Goal: Task Accomplishment & Management: Manage account settings

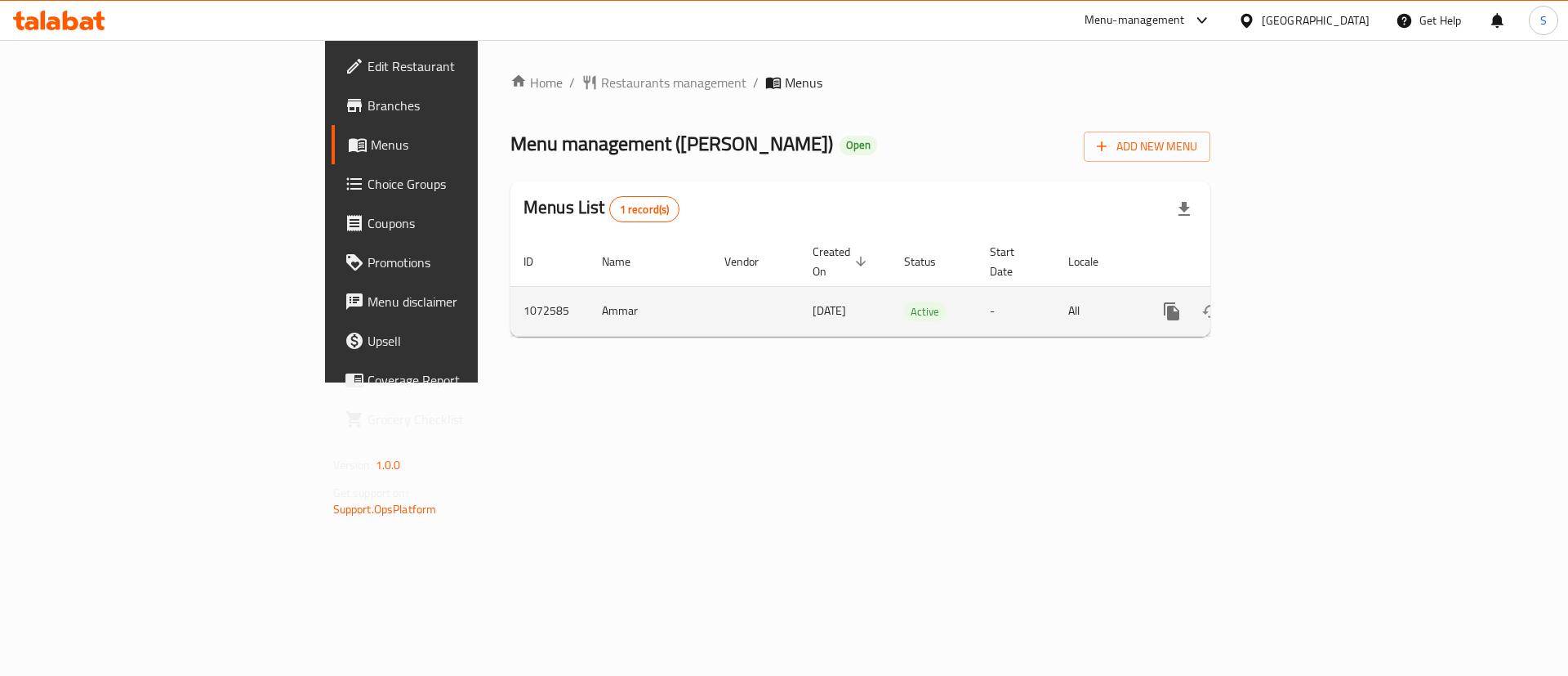
click at [1300, 301] on icon "enhanced table" at bounding box center [1290, 311] width 20 height 20
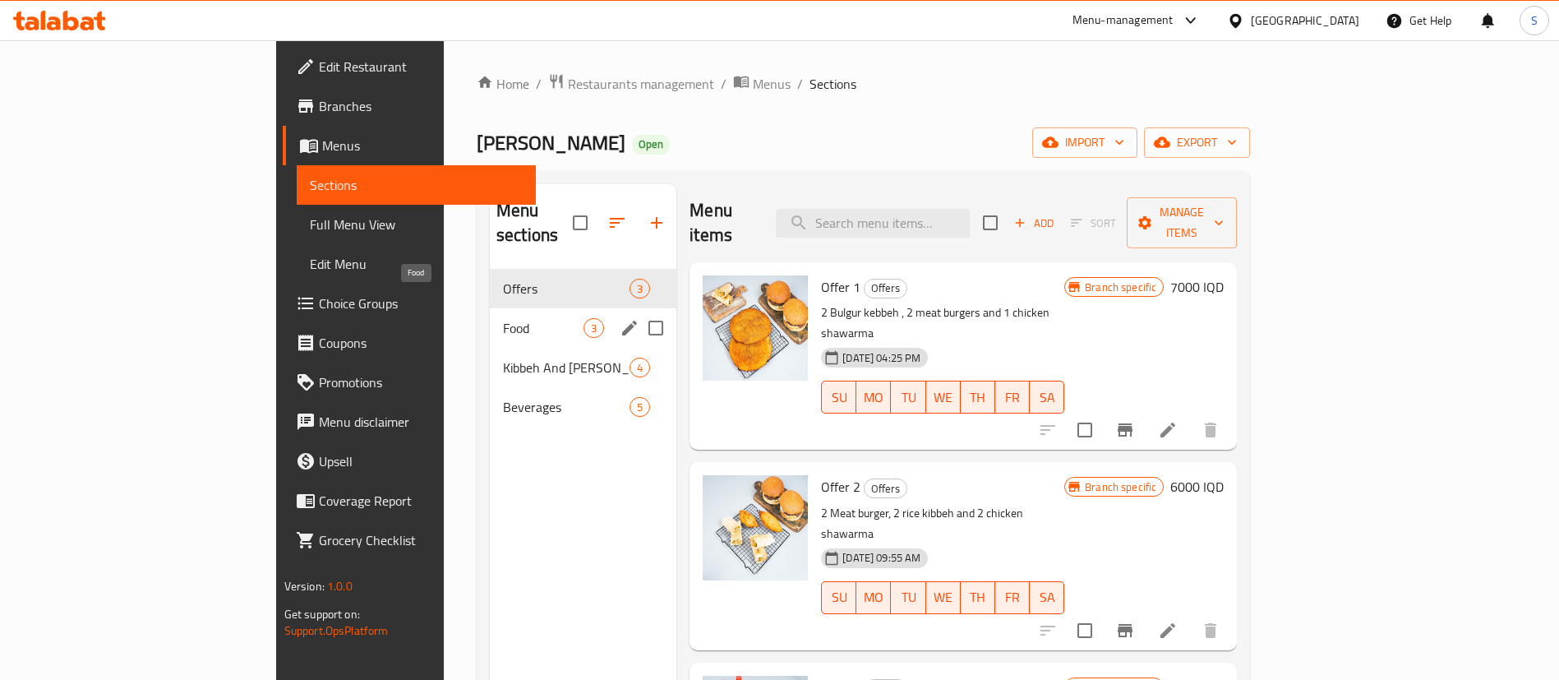
click at [503, 318] on span "Food" at bounding box center [543, 328] width 81 height 20
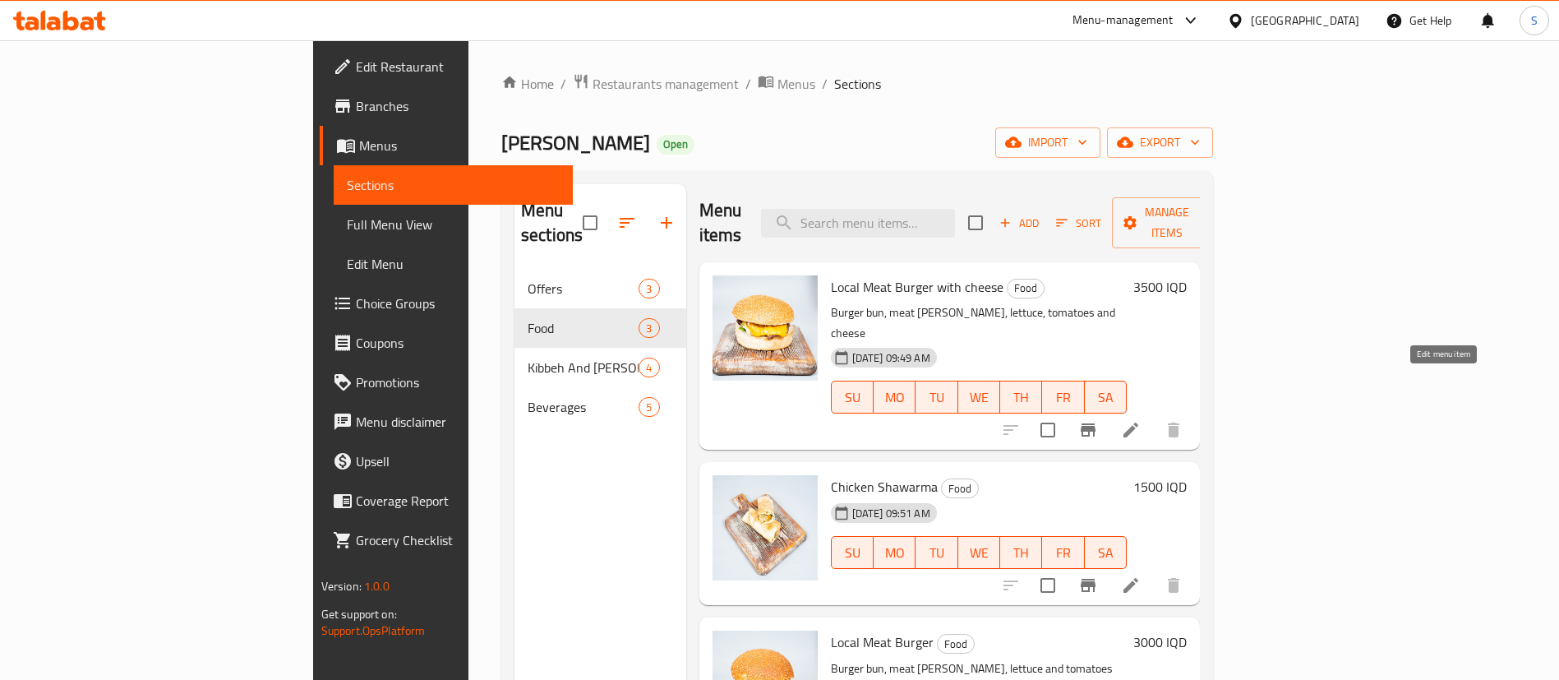
click at [1141, 420] on icon at bounding box center [1131, 430] width 20 height 20
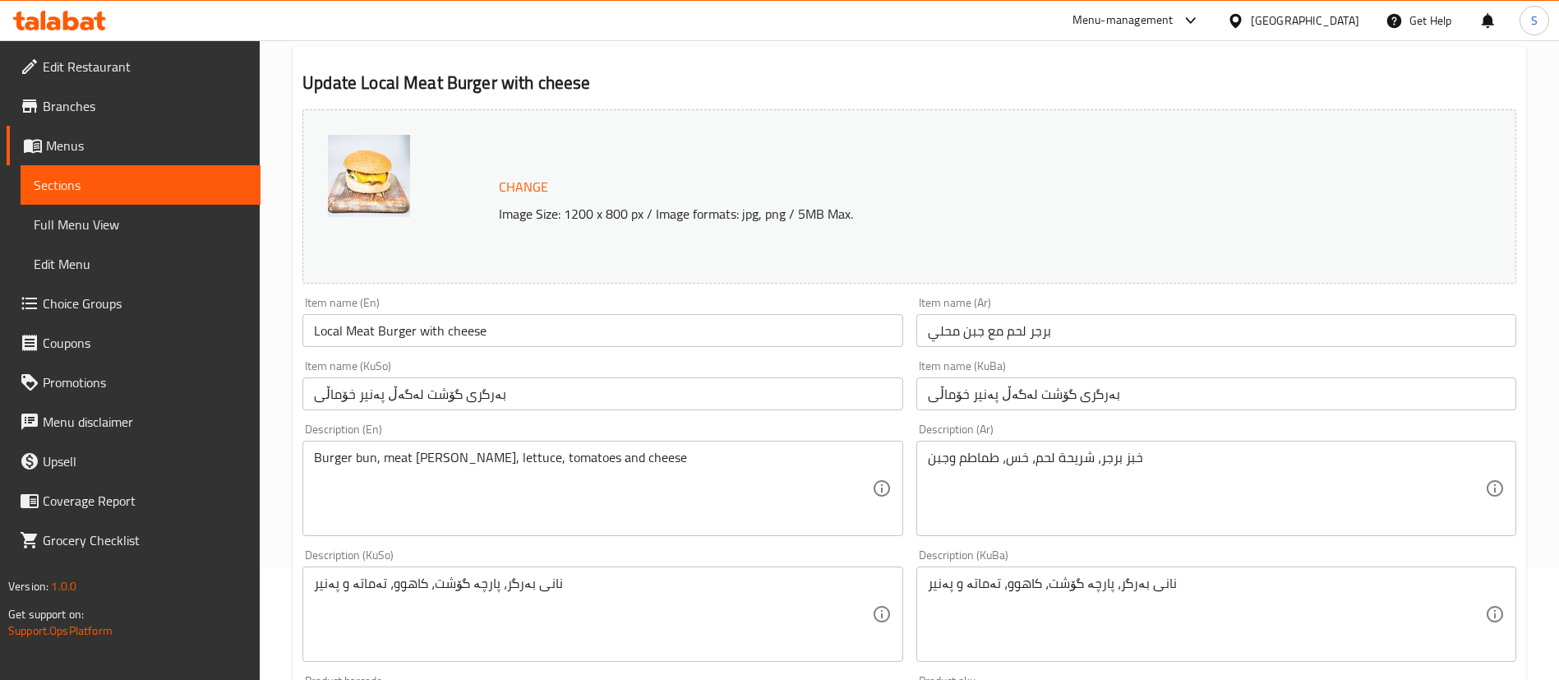
scroll to position [113, 0]
click at [414, 396] on input "بەرگری گۆشت لەگەڵ پەنیر خۆماڵی" at bounding box center [602, 392] width 600 height 33
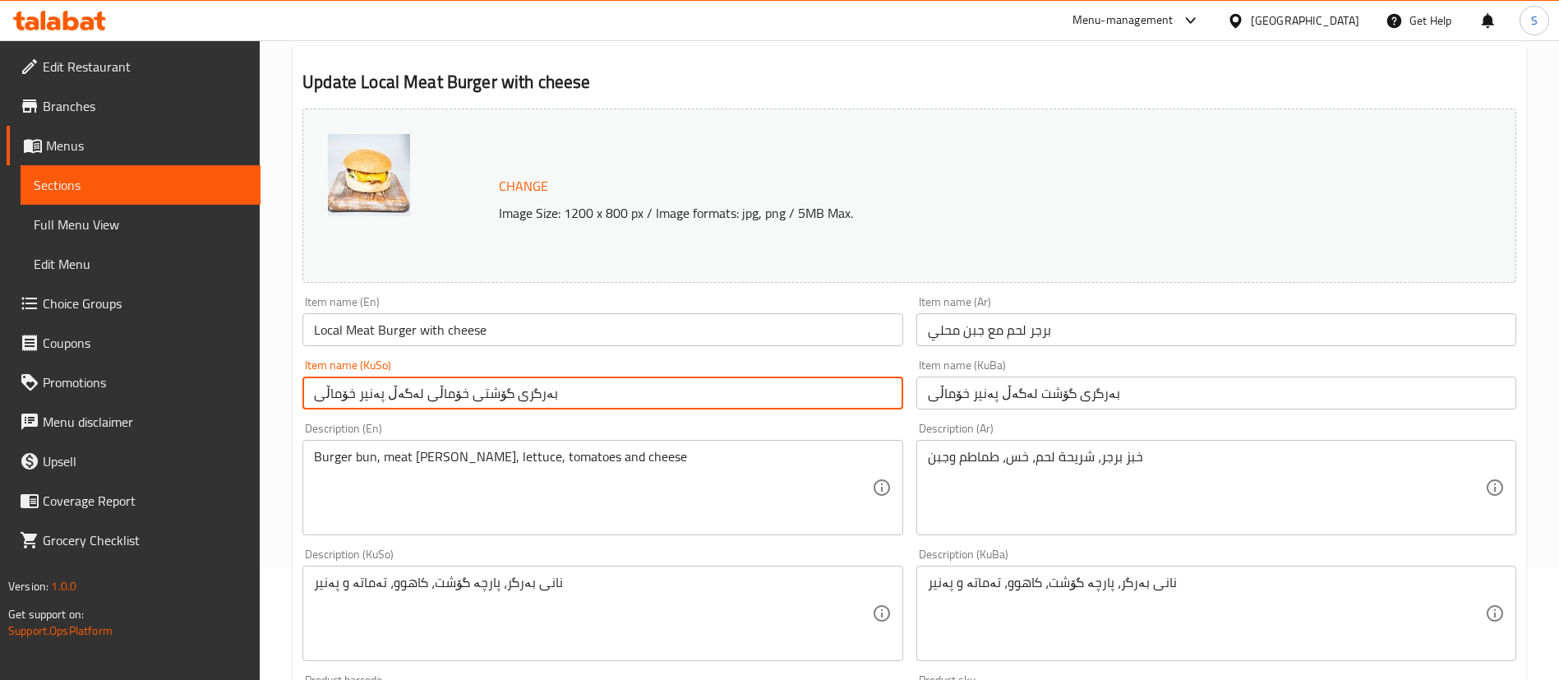
click at [318, 394] on input "بەرگری گۆشتی خۆماڵی لەگەڵ پەنیر خۆماڵی" at bounding box center [602, 392] width 600 height 33
click at [333, 397] on input "بەرگری گۆشتی خۆماڵی لەگەڵ پەنیر خۆماڵی" at bounding box center [602, 392] width 600 height 33
type input "بەرگری گۆشتی خۆماڵی لەگەڵ پەنیر"
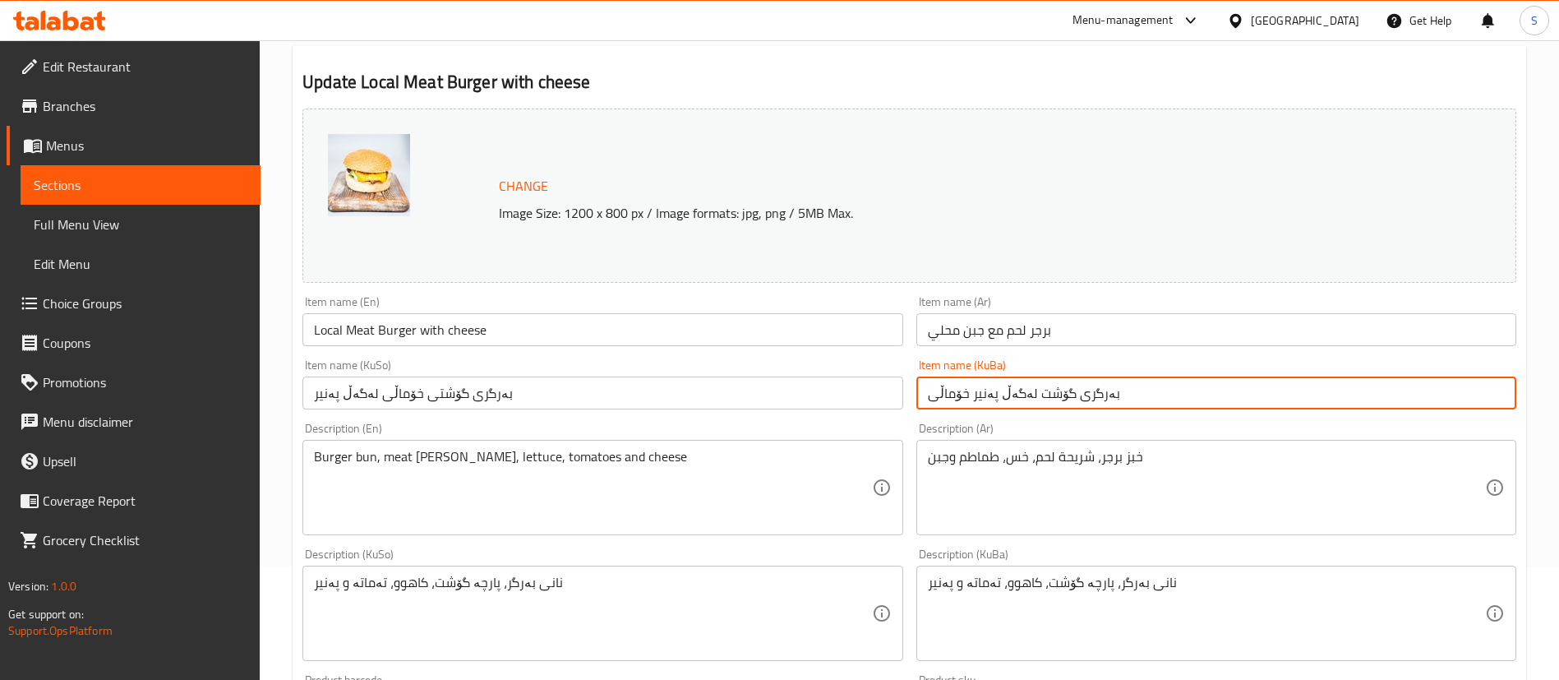
drag, startPoint x: 1143, startPoint y: 400, endPoint x: 698, endPoint y: 381, distance: 445.9
click at [698, 381] on div "Change Image Size: 1200 x 800 px / Image formats: jpg, png / 5MB Max. Item name…" at bounding box center [909, 562] width 1227 height 921
paste input "ی خۆماڵی لەگەڵ پەنیر"
type input "بەرگری گۆشتی خۆماڵی لەگەڵ پەنیر"
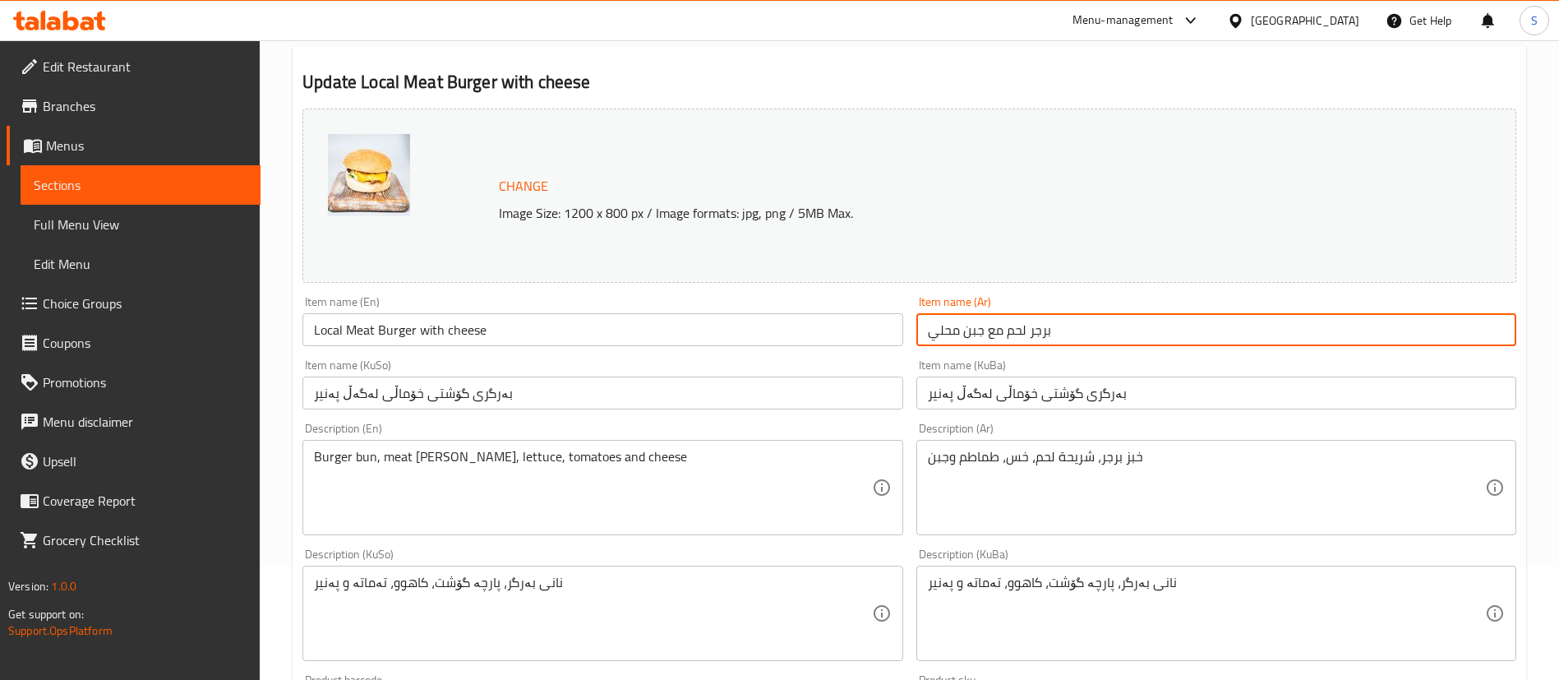
click at [940, 329] on input "برجر لحم مع جبن محلي" at bounding box center [1216, 329] width 600 height 33
click at [999, 330] on input "برجر لحم مع جبن محلي" at bounding box center [1216, 329] width 600 height 33
paste input "محلي"
click at [1003, 330] on input "برجر لحم مع جبن محلي" at bounding box center [1216, 329] width 600 height 33
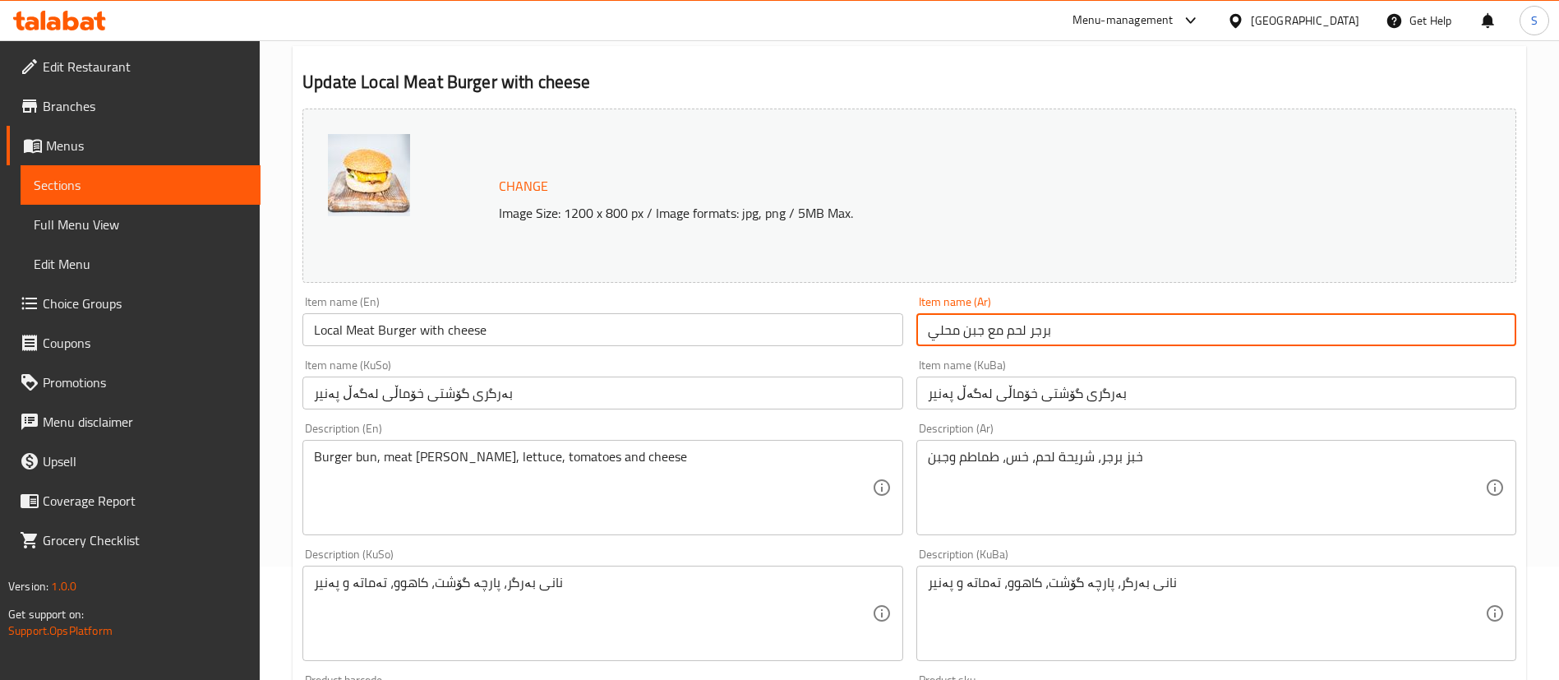
paste input "ليم"
click at [940, 334] on input "برجر لحم محلي مع جبن محلي" at bounding box center [1216, 329] width 600 height 33
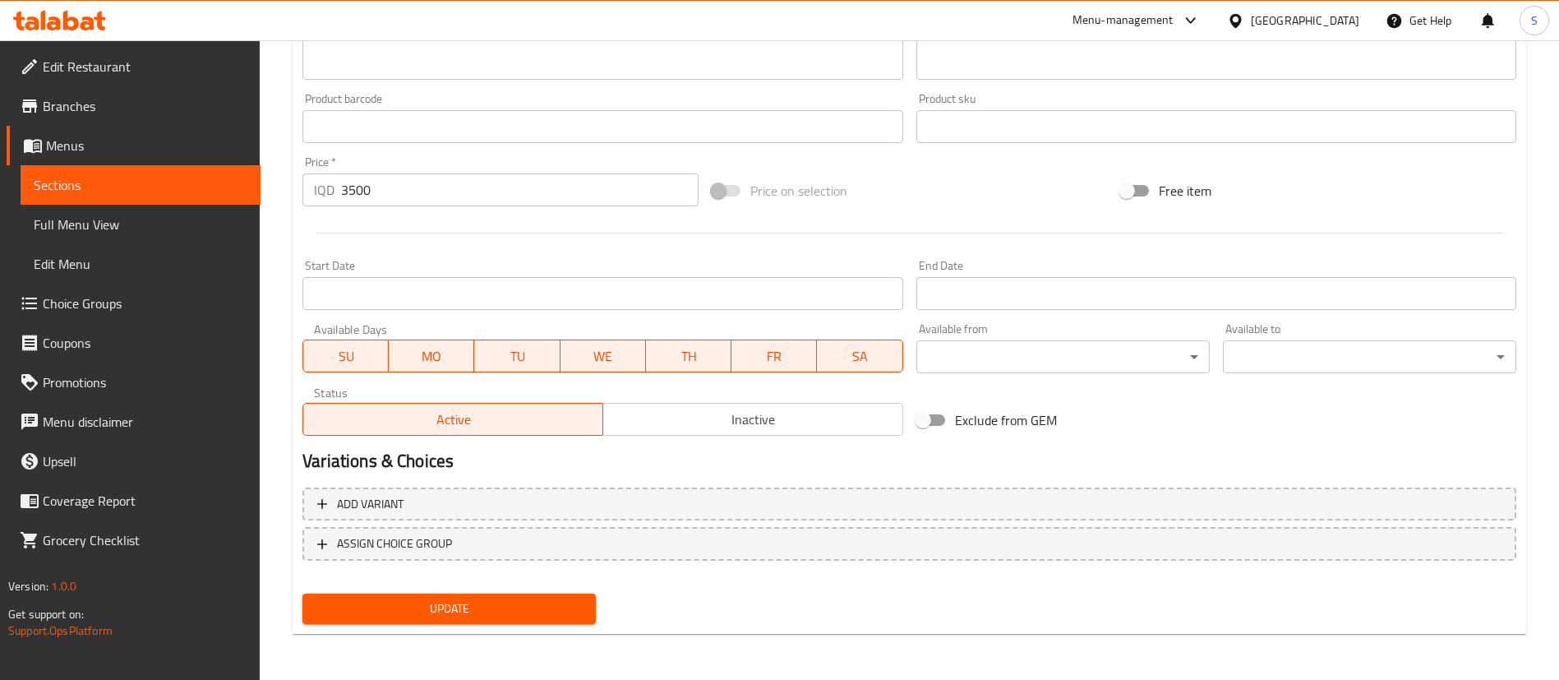
type input "برجر لحم محلي مع جبن"
click at [469, 617] on span "Update" at bounding box center [449, 608] width 267 height 21
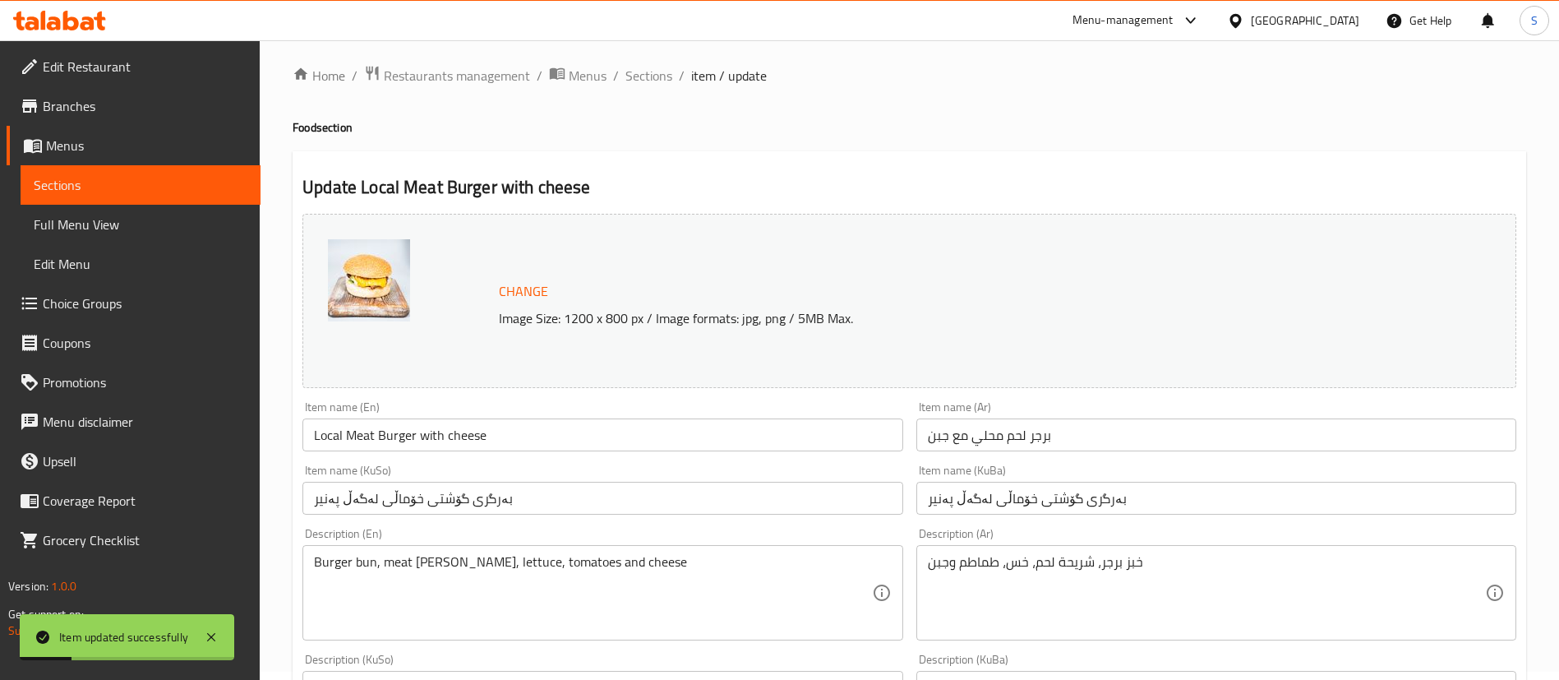
scroll to position [0, 0]
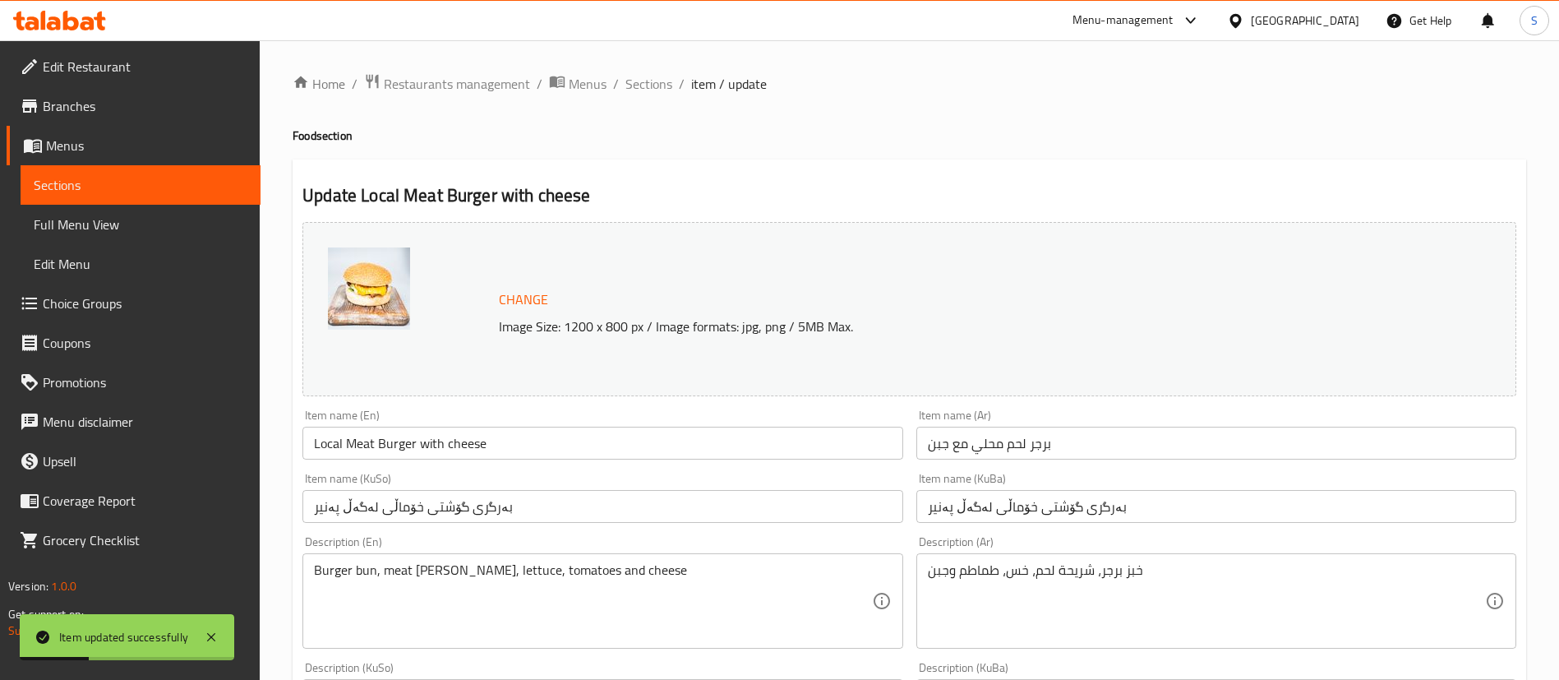
click at [102, 177] on span "Sections" at bounding box center [141, 185] width 214 height 20
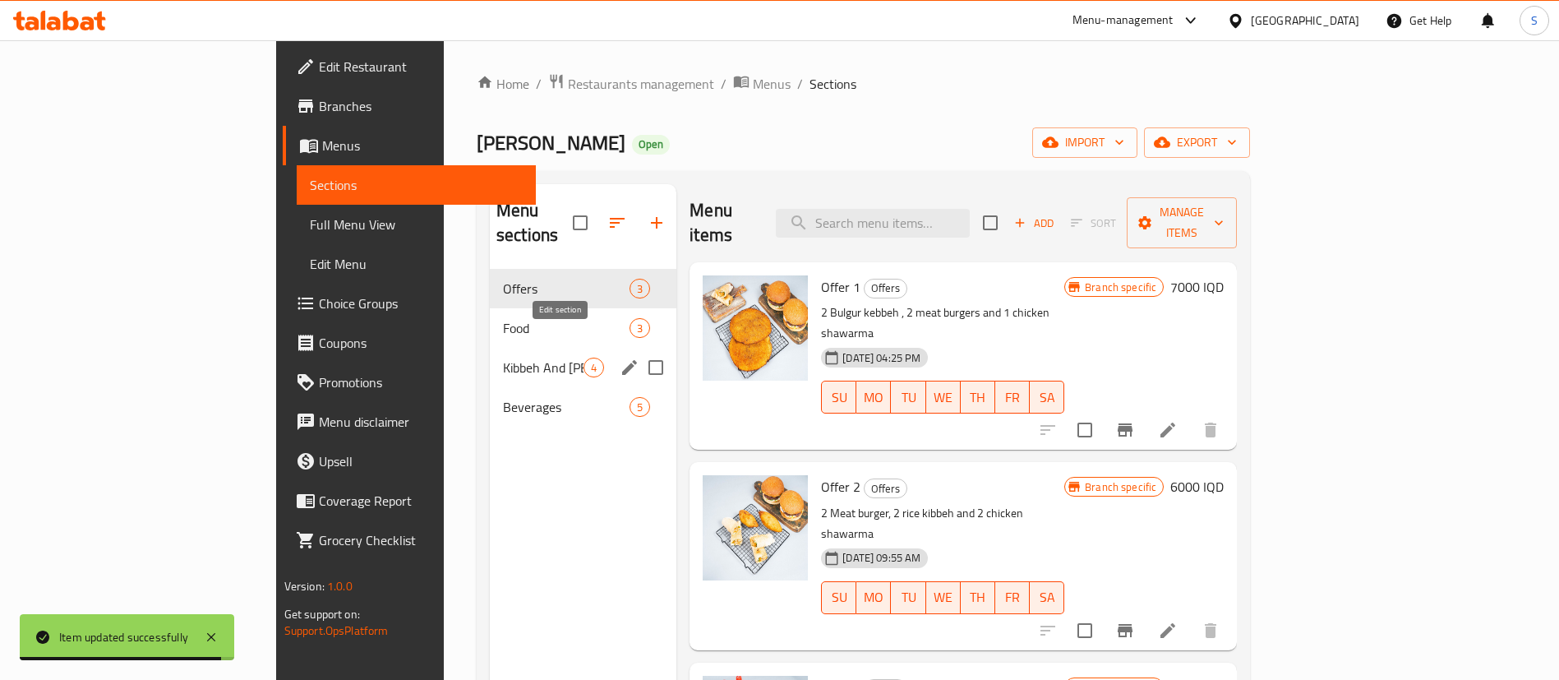
click at [622, 360] on icon "edit" at bounding box center [629, 367] width 15 height 15
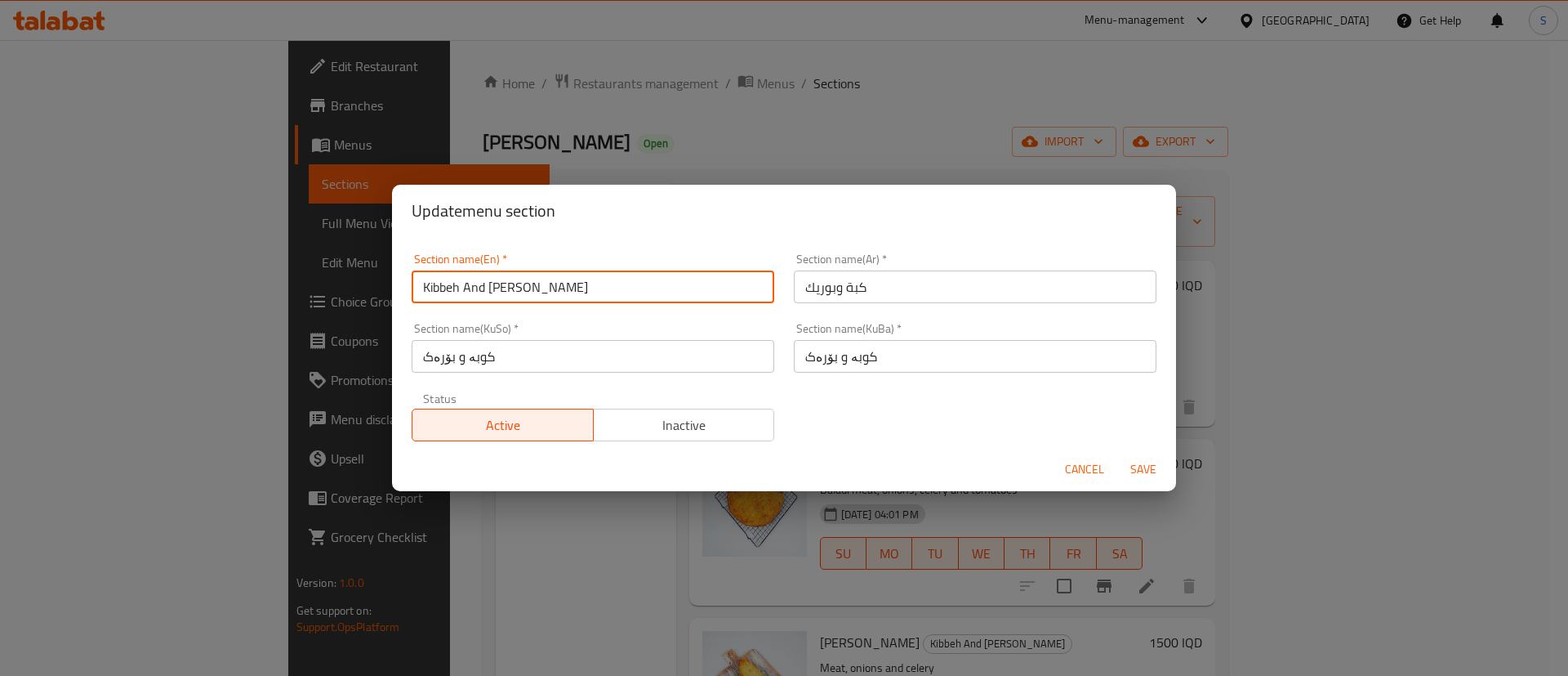
drag, startPoint x: 549, startPoint y: 292, endPoint x: 364, endPoint y: 277, distance: 185.6
click at [364, 277] on div "Update menu section Section name(En)   * Kibbeh And [PERSON_NAME] Section name(…" at bounding box center [784, 338] width 1568 height 676
click at [1079, 468] on span "Cancel" at bounding box center [1084, 469] width 39 height 21
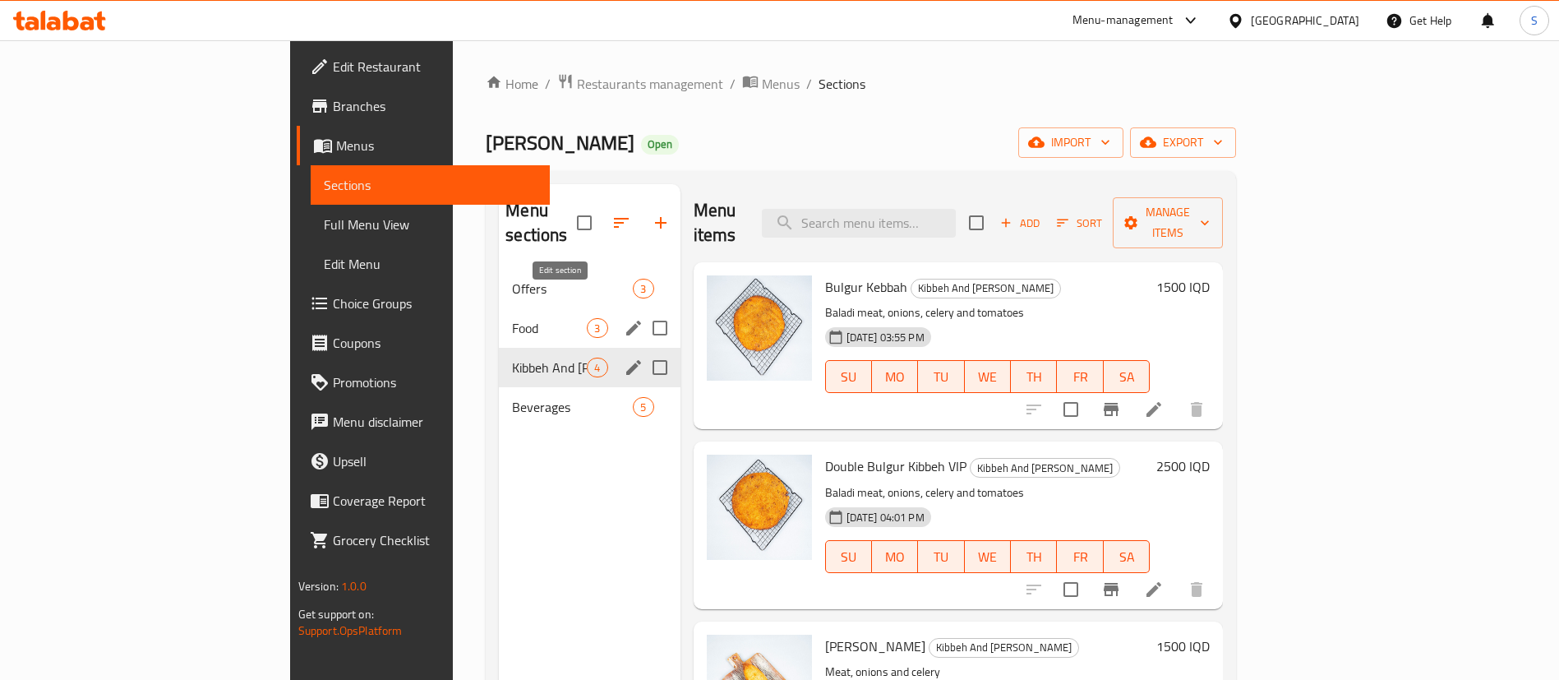
click at [626, 321] on icon "edit" at bounding box center [633, 328] width 15 height 15
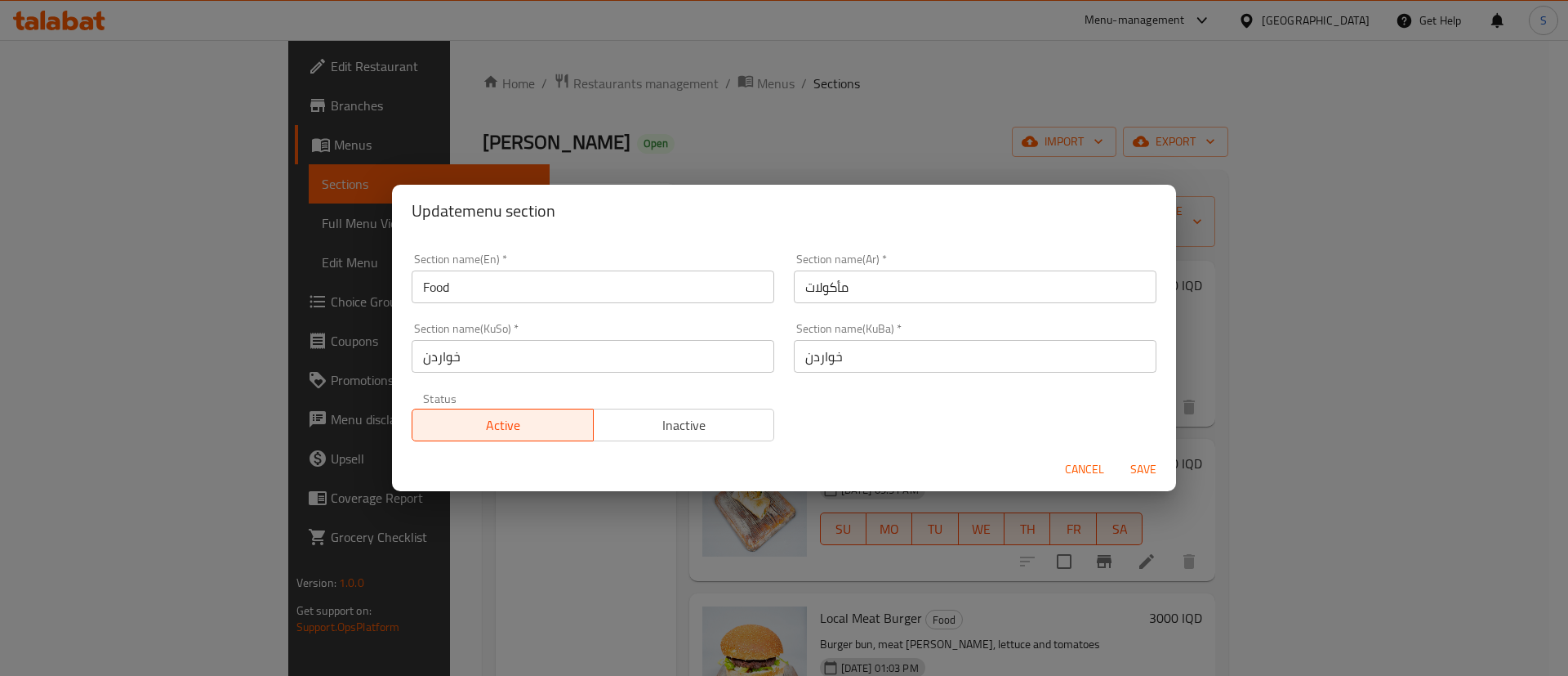
click at [423, 289] on input "Food" at bounding box center [592, 286] width 363 height 33
type input "Fast Food"
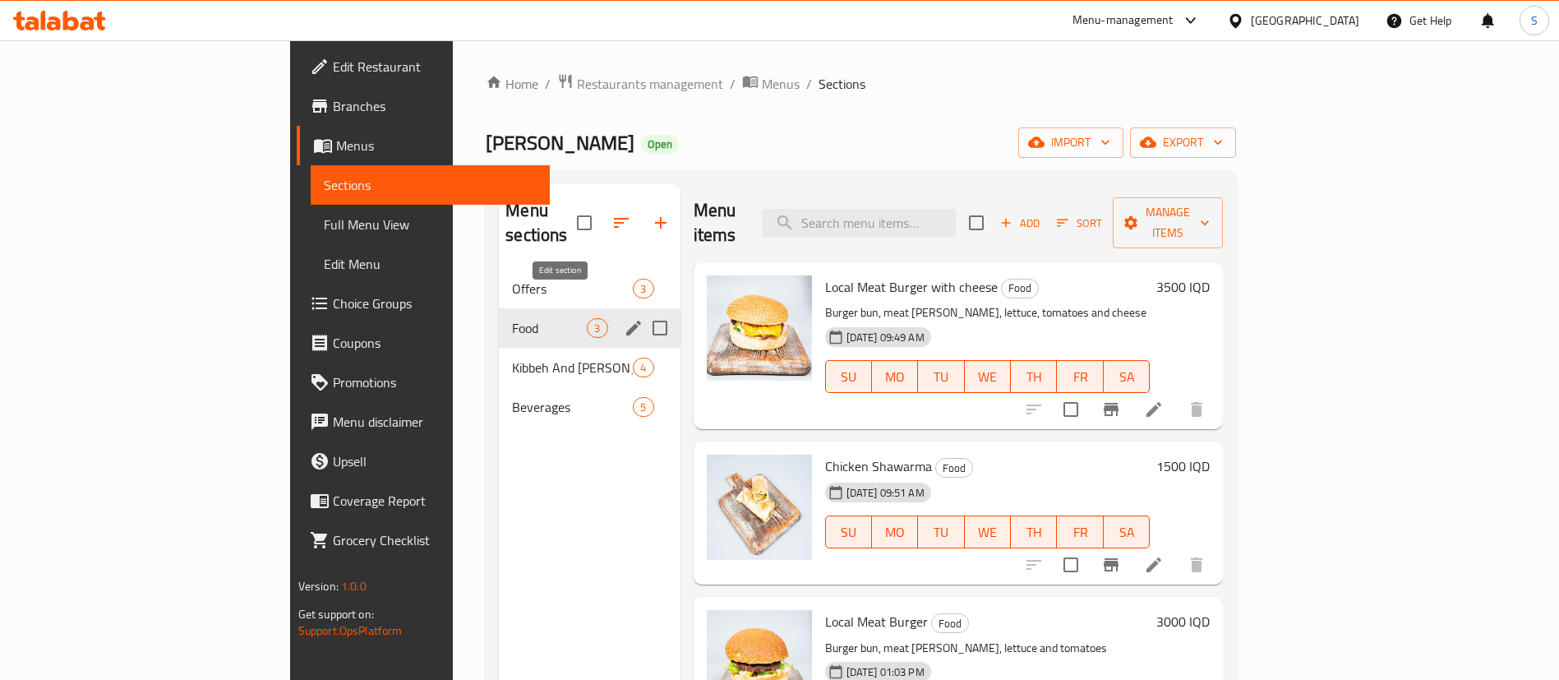
click at [626, 321] on icon "edit" at bounding box center [633, 328] width 15 height 15
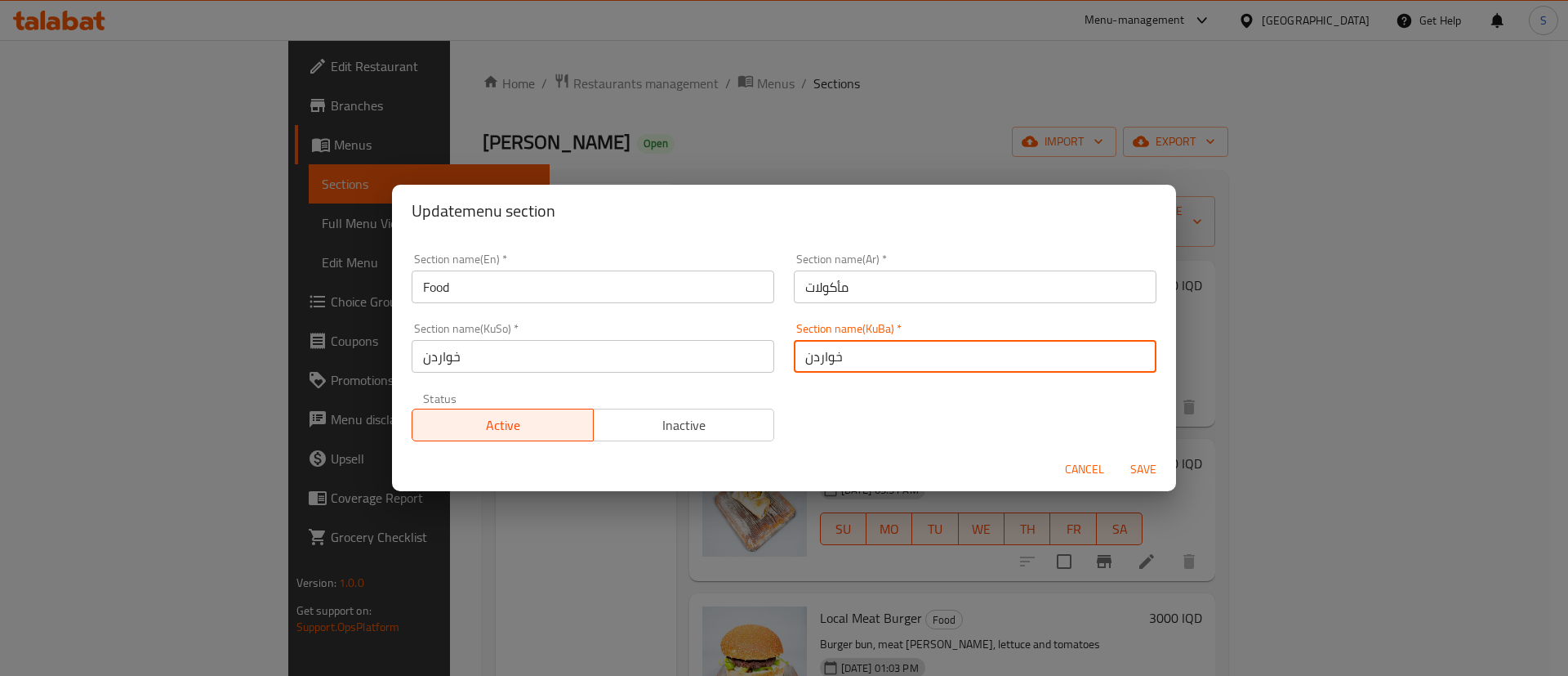
click at [885, 359] on input "خواردن" at bounding box center [975, 356] width 363 height 33
drag, startPoint x: 885, startPoint y: 359, endPoint x: 691, endPoint y: 360, distance: 194.0
click at [691, 360] on div "Section name(En)   * Food Section name(En) * Section name(Ar)   * مأكولات Secti…" at bounding box center [783, 347] width 764 height 208
type input "خواردنی خێرا"
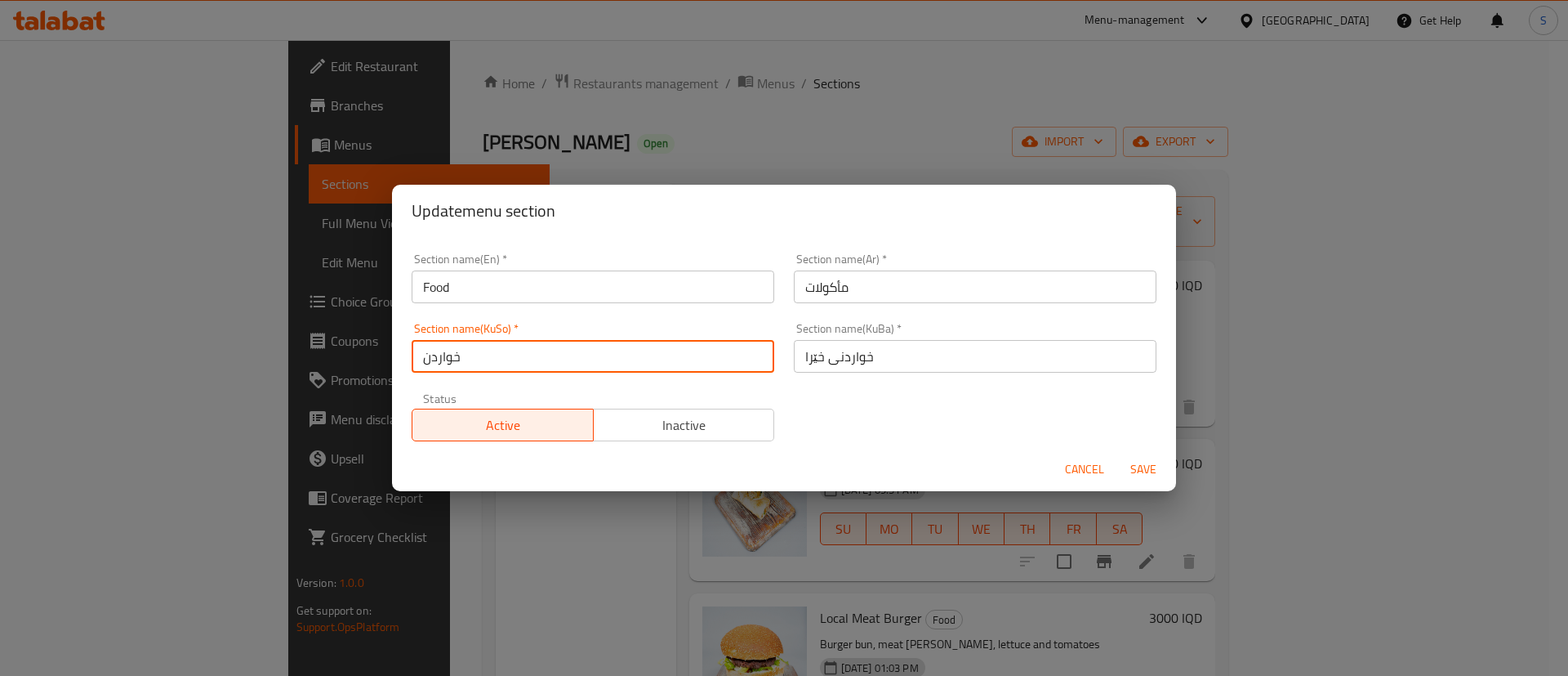
drag, startPoint x: 645, startPoint y: 359, endPoint x: 263, endPoint y: 365, distance: 382.0
click at [263, 365] on div "Update menu section Section name(En)   * Food Section name(En) * Section name(A…" at bounding box center [784, 338] width 1568 height 676
paste input "ی خێرا"
type input "خواردنی خێرا"
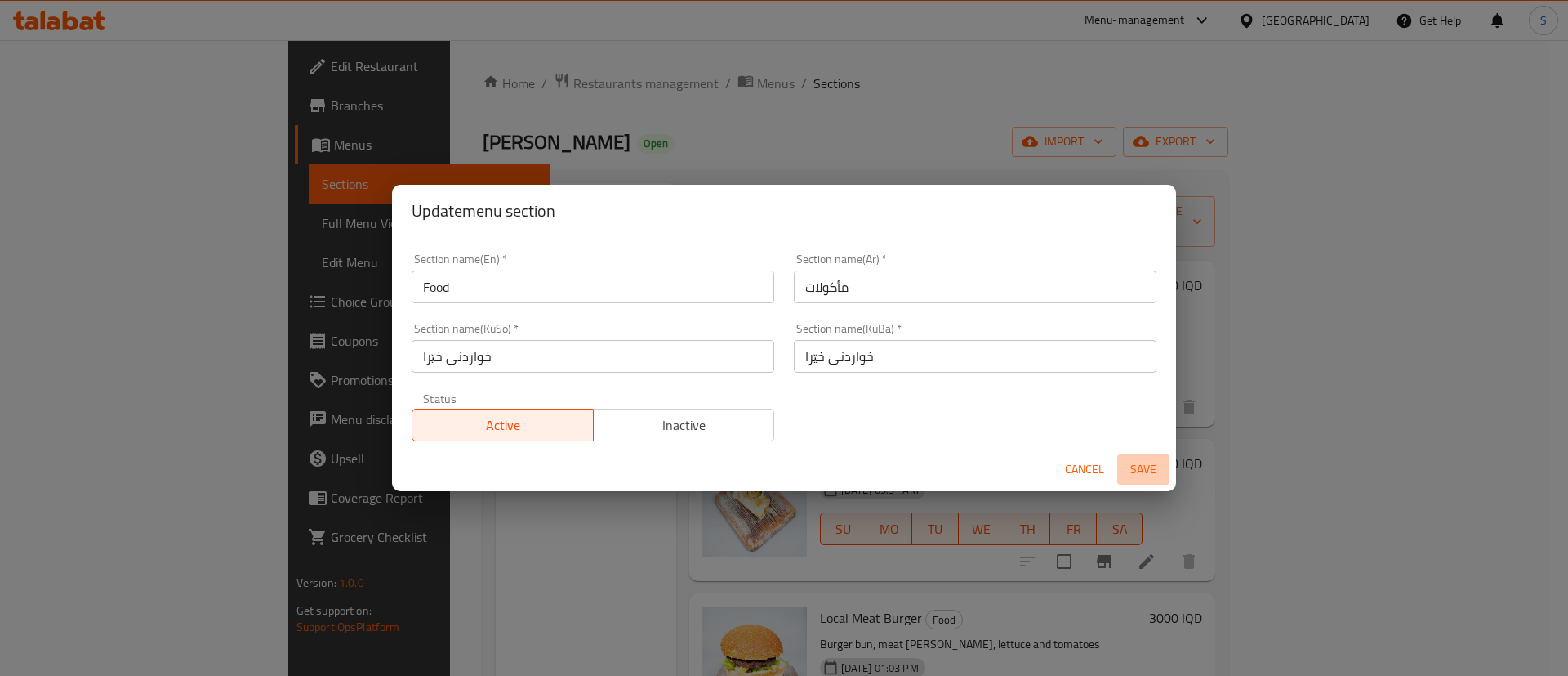
click at [1149, 463] on span "Save" at bounding box center [1143, 469] width 39 height 21
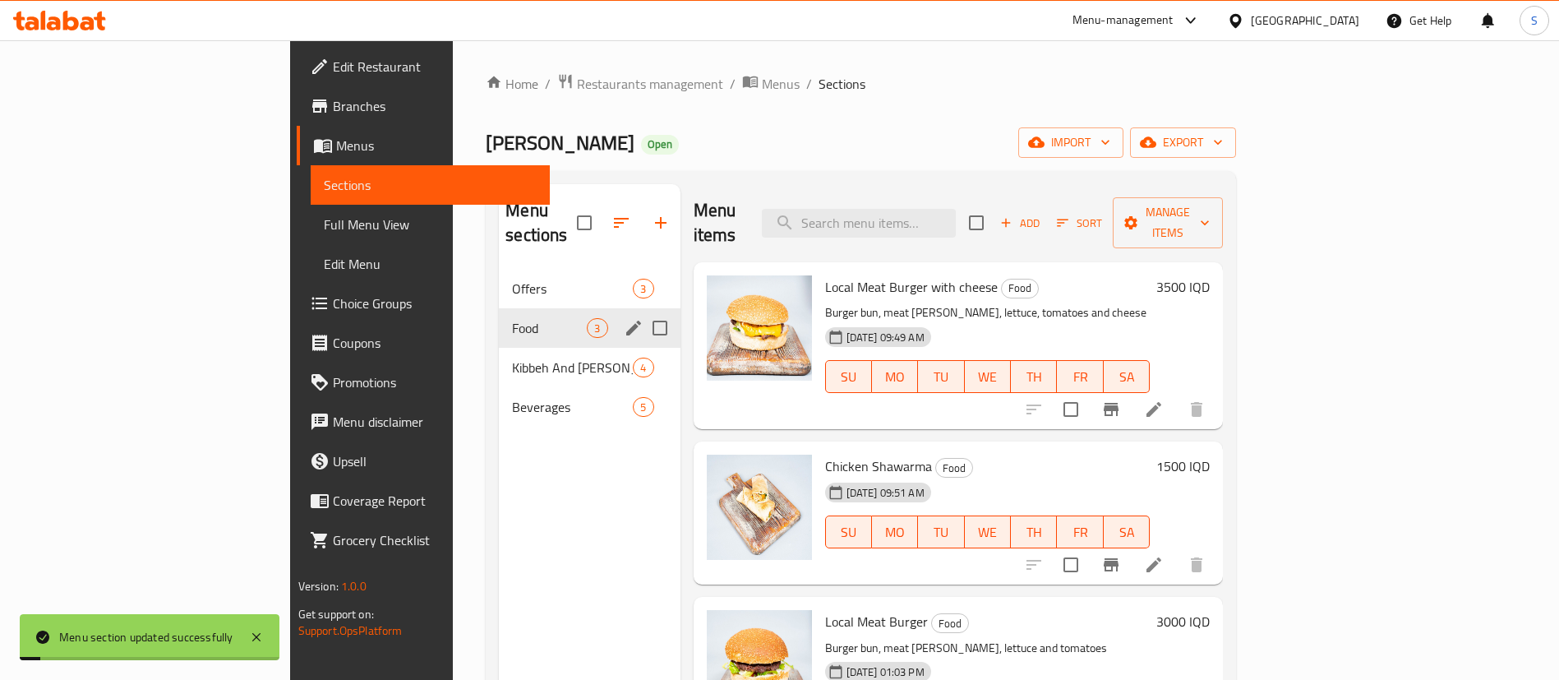
click at [624, 318] on icon "edit" at bounding box center [634, 328] width 20 height 20
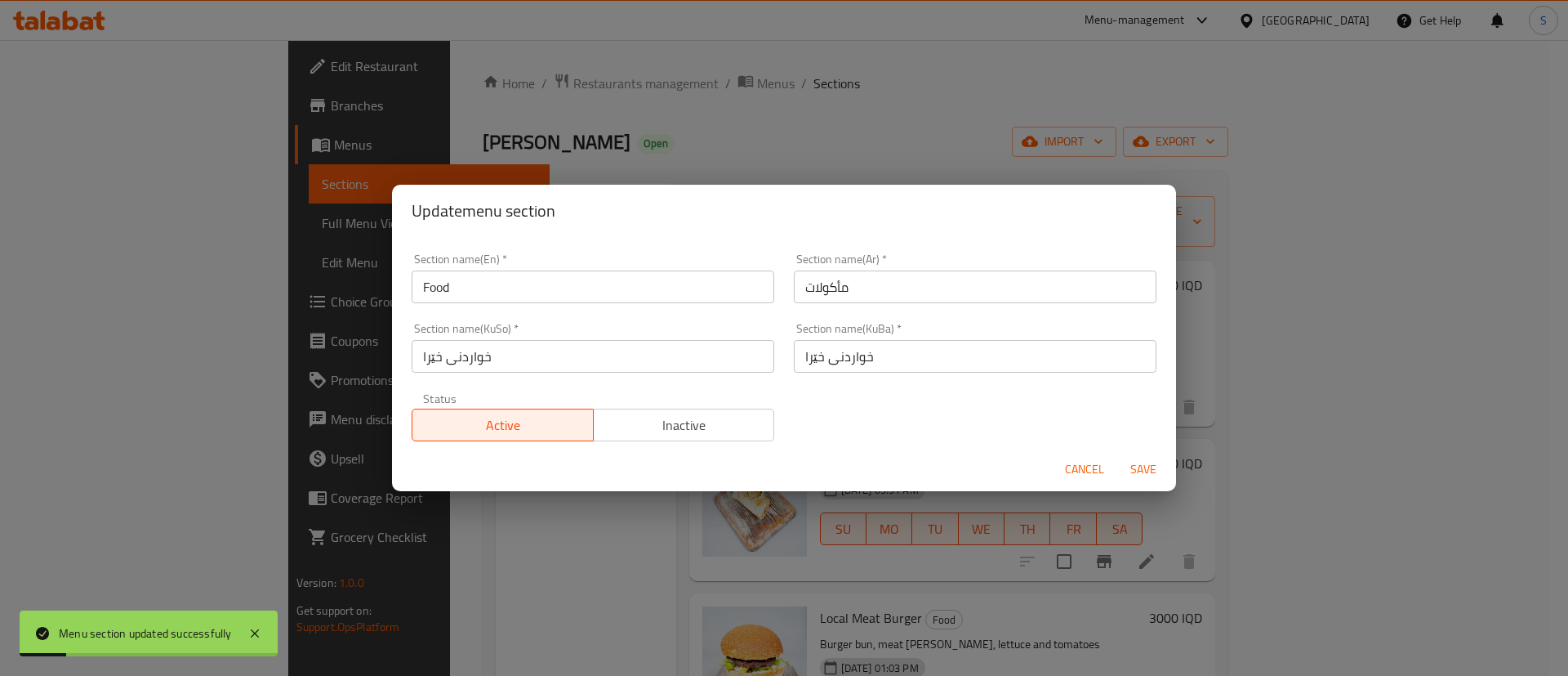
click at [419, 287] on input "Food" at bounding box center [592, 286] width 363 height 33
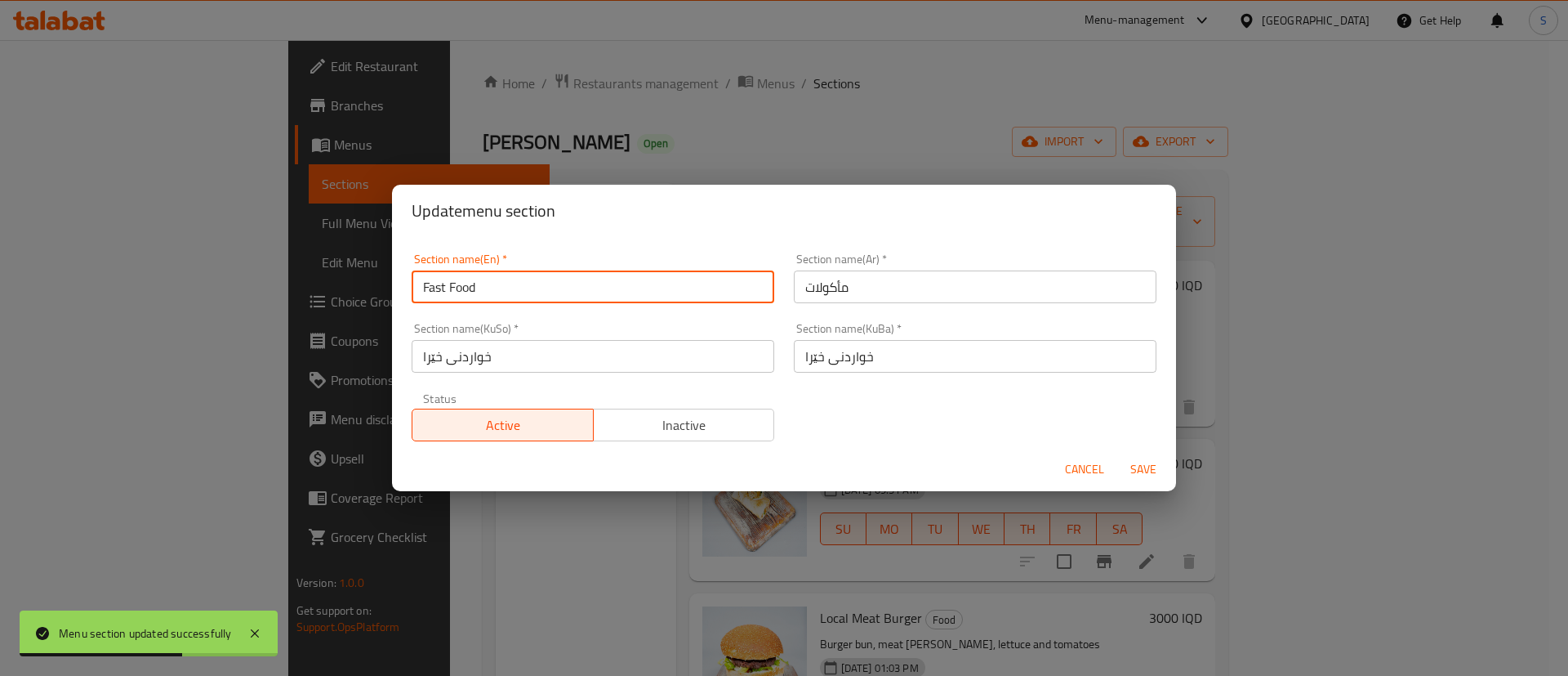
type input "Fast Food"
click at [1149, 472] on span "Save" at bounding box center [1143, 469] width 39 height 21
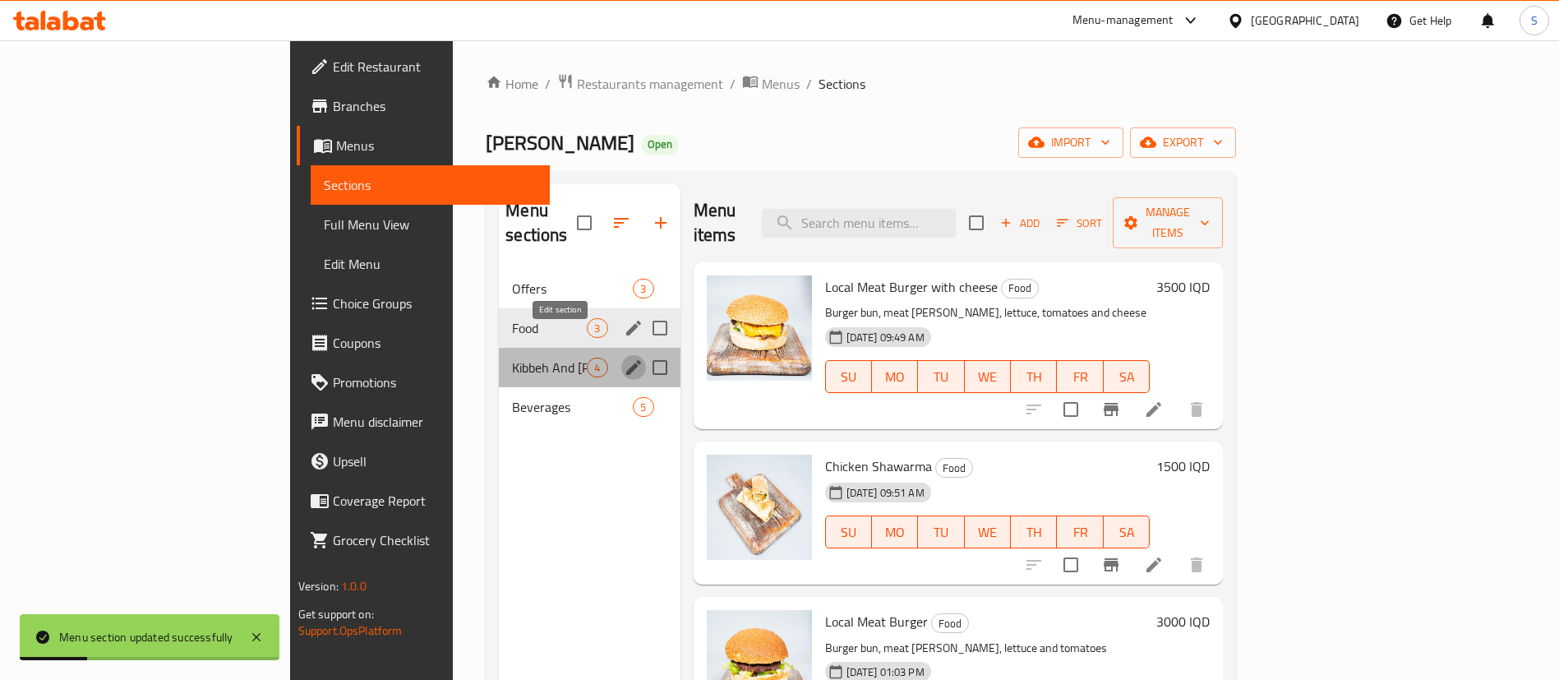
click at [626, 360] on icon "edit" at bounding box center [633, 367] width 15 height 15
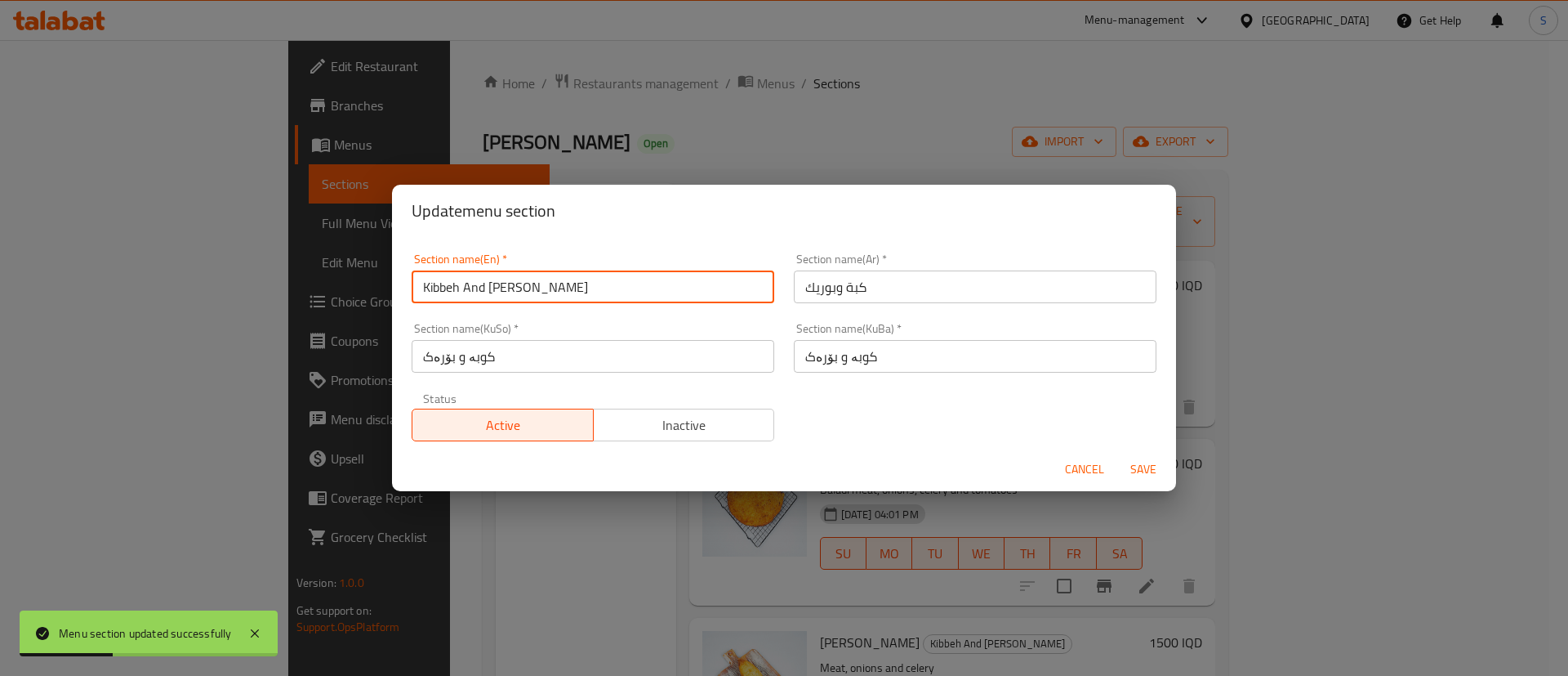
drag, startPoint x: 552, startPoint y: 290, endPoint x: 373, endPoint y: 268, distance: 180.3
click at [373, 268] on div "Update menu section Section name(En)   * Kibbeh And [PERSON_NAME] Section name(…" at bounding box center [784, 338] width 1568 height 676
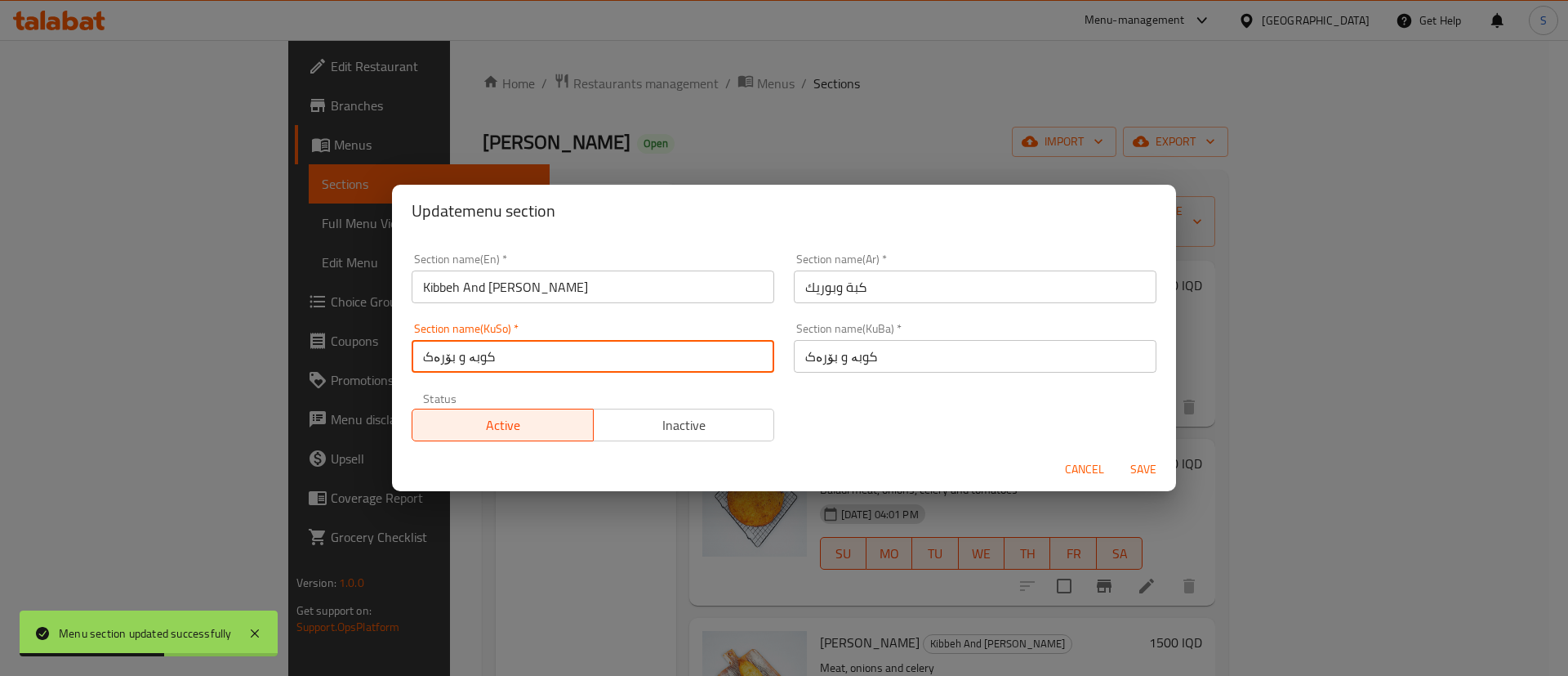
drag, startPoint x: 507, startPoint y: 355, endPoint x: 353, endPoint y: 353, distance: 154.0
click at [353, 353] on div "Update menu section Section name(En)   * Kibbeh And [PERSON_NAME] Section name(…" at bounding box center [784, 338] width 1568 height 676
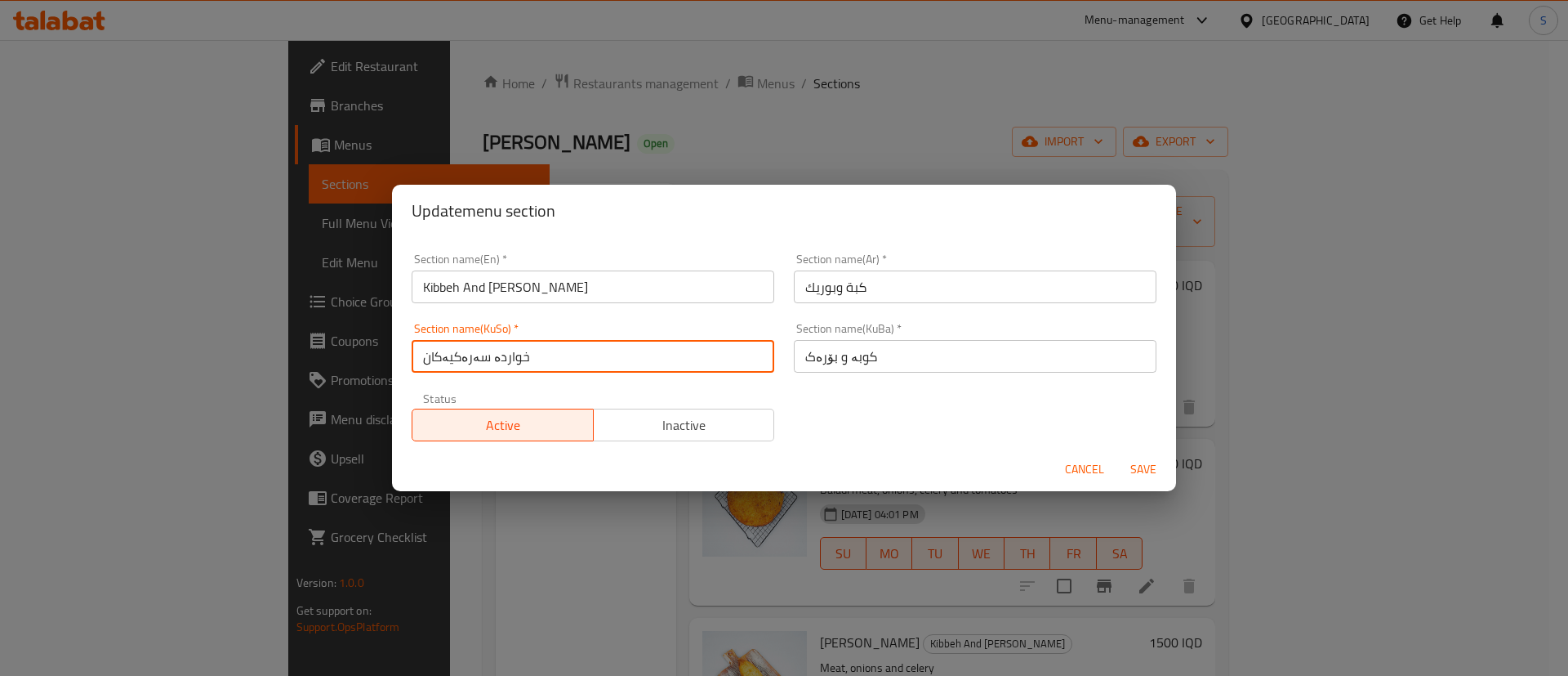
drag, startPoint x: 562, startPoint y: 354, endPoint x: 308, endPoint y: 339, distance: 254.4
click at [308, 339] on div "Update menu section Section name(En)   * Kibbeh And [PERSON_NAME] Section name(…" at bounding box center [784, 338] width 1568 height 676
click at [502, 347] on input "خواردە سەرەکیەکان" at bounding box center [592, 356] width 363 height 33
click at [489, 356] on input "خواردە سەرەکیەکان" at bounding box center [592, 356] width 363 height 33
drag, startPoint x: 600, startPoint y: 362, endPoint x: 336, endPoint y: 351, distance: 264.2
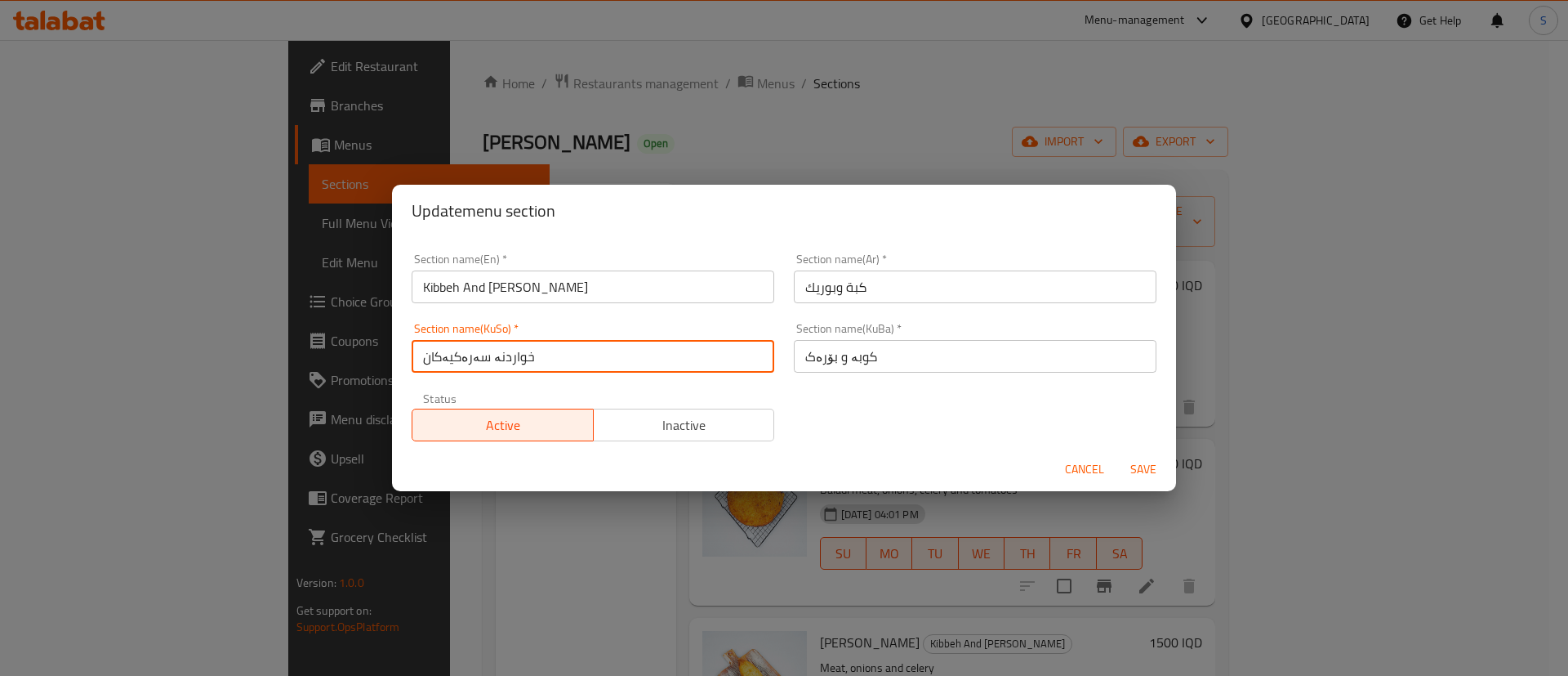
click at [336, 351] on div "Update menu section Section name(En)   * Kibbeh And [PERSON_NAME] Section name(…" at bounding box center [784, 338] width 1568 height 676
type input "خواردنە سەرەکیەکان"
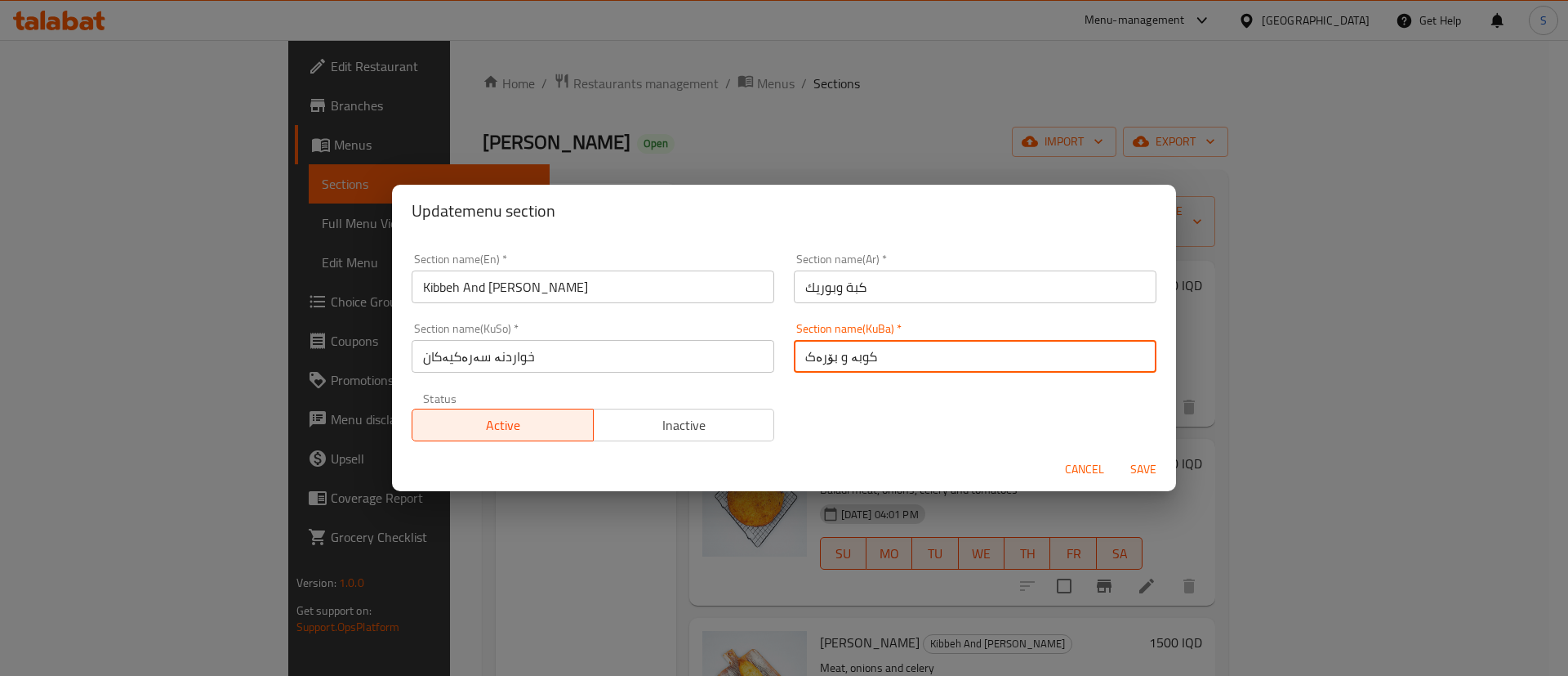
drag, startPoint x: 716, startPoint y: 353, endPoint x: 686, endPoint y: 347, distance: 30.6
click at [686, 347] on div "Section name(En)   * Kibbeh And [PERSON_NAME] Section name(En) * Section name(A…" at bounding box center [783, 347] width 764 height 208
paste input "خواردنە سەرەکیەکان"
type input "خواردنە سەرەکیەکان"
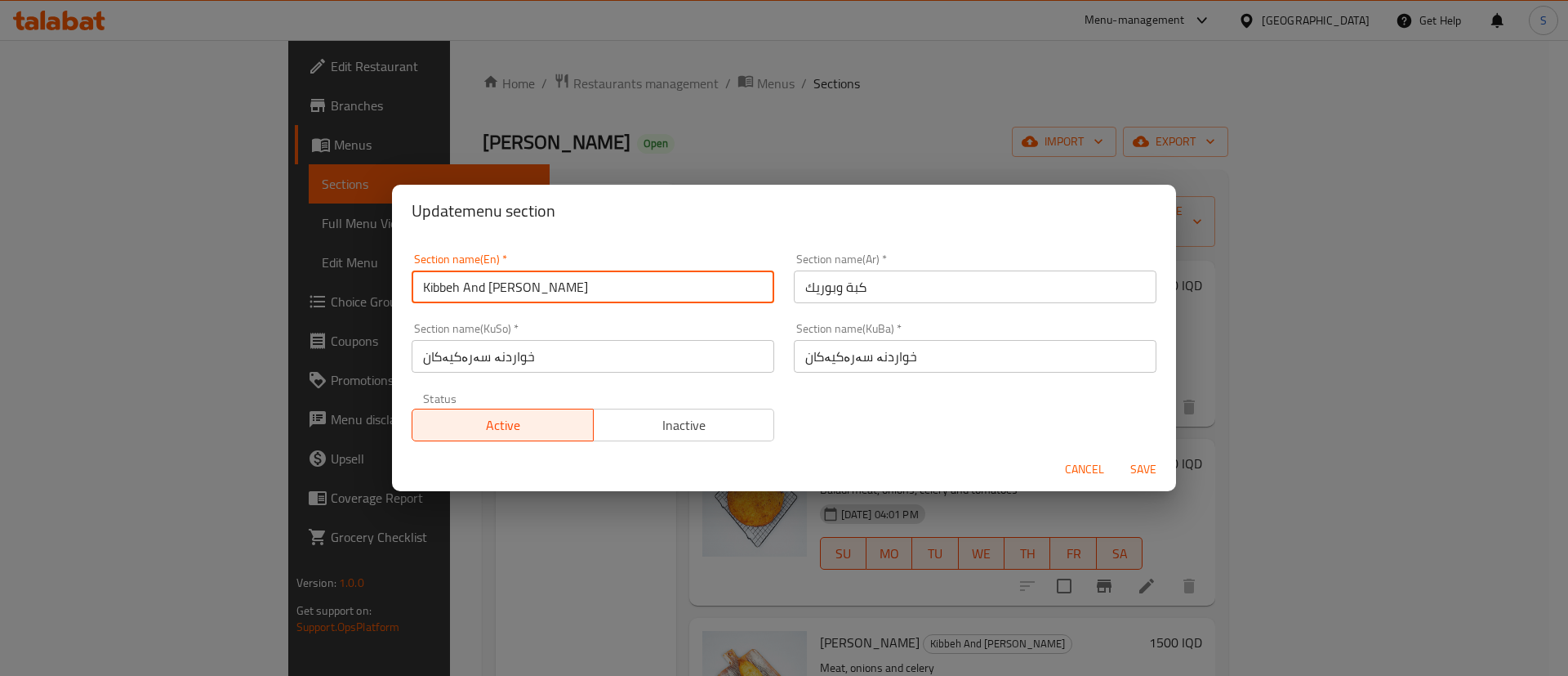
drag, startPoint x: 540, startPoint y: 286, endPoint x: 299, endPoint y: 270, distance: 241.5
click at [299, 270] on div "Update menu section Section name(En)   * Kibbeh And [PERSON_NAME] Section name(…" at bounding box center [784, 338] width 1568 height 676
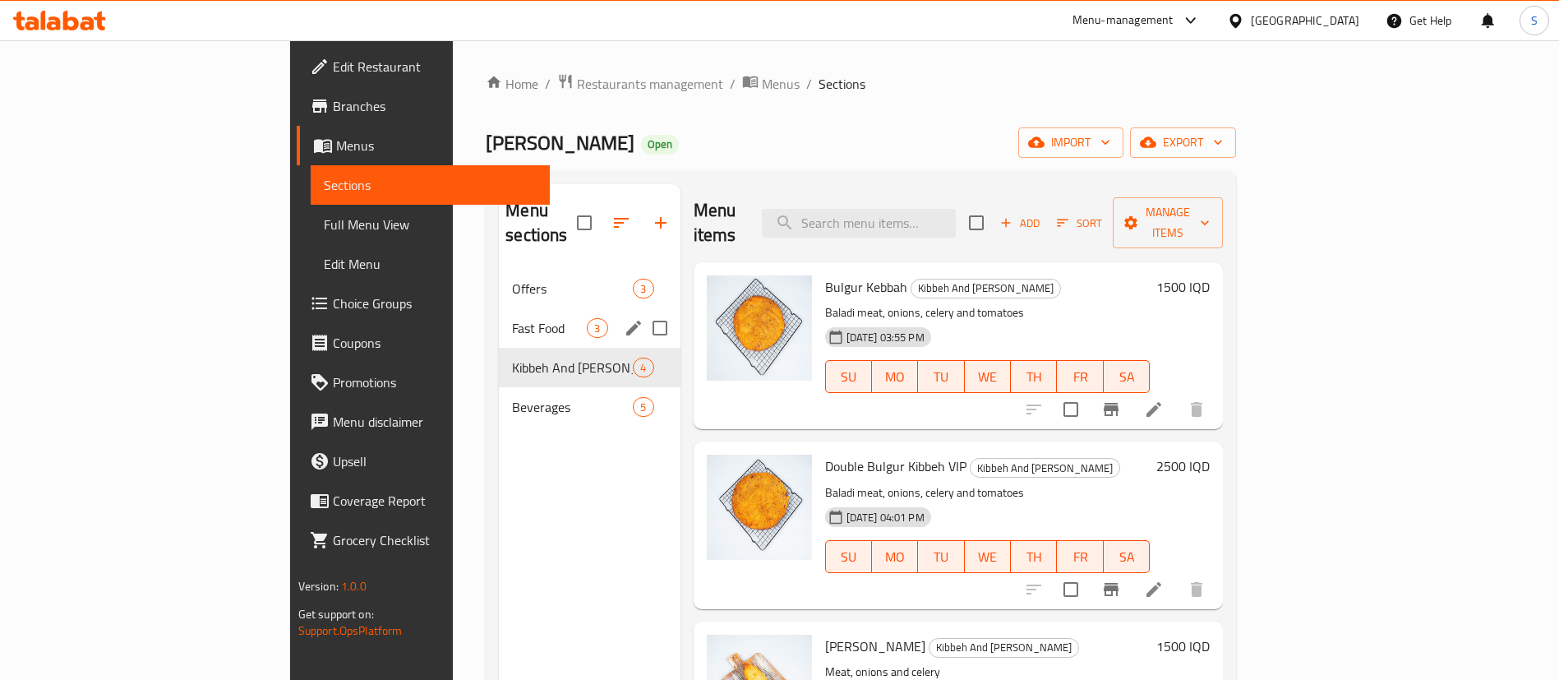
drag, startPoint x: 301, startPoint y: 272, endPoint x: 482, endPoint y: 423, distance: 235.7
click at [499, 486] on div "Menu sections Offers 3 Fast Food 3 Kibbeh And [PERSON_NAME] 4 Beverages 5" at bounding box center [589, 524] width 181 height 680
click at [624, 358] on icon "edit" at bounding box center [634, 368] width 20 height 20
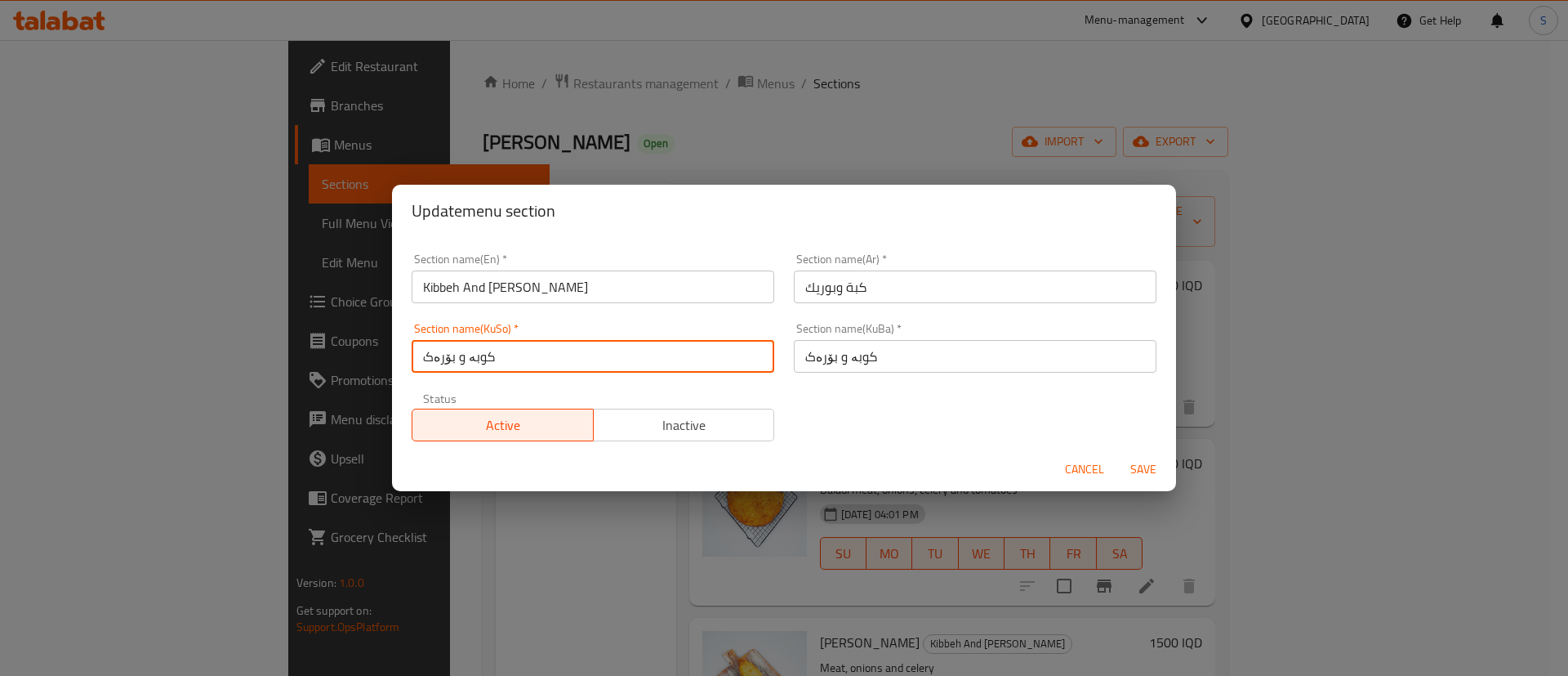
drag, startPoint x: 473, startPoint y: 366, endPoint x: 362, endPoint y: 353, distance: 111.8
click at [362, 353] on div "Update menu section Section name(En)   * Kibbeh And [PERSON_NAME] Section name(…" at bounding box center [784, 338] width 1568 height 676
paste input "خواردنە سەرەکیەکان"
type input "خواردنە سەرەکیەکان"
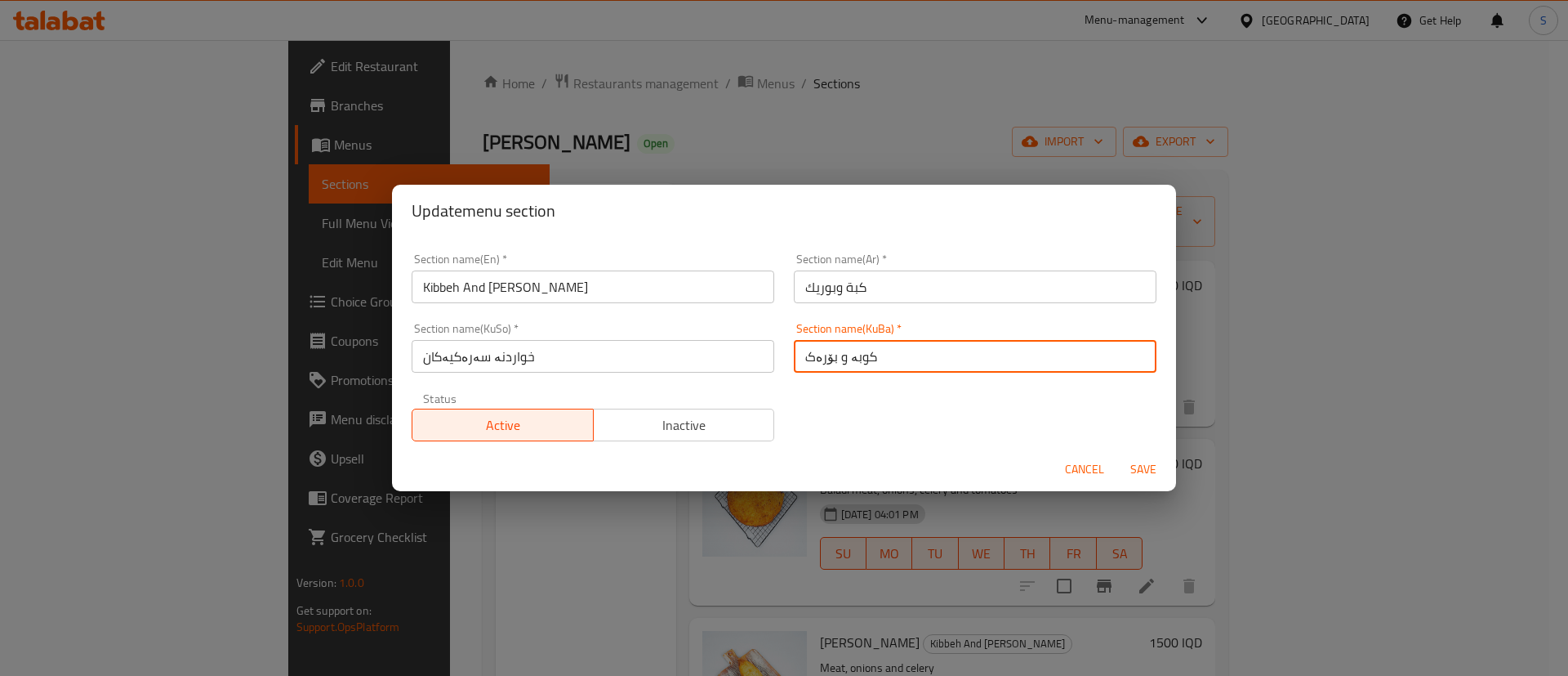
drag, startPoint x: 949, startPoint y: 363, endPoint x: 654, endPoint y: 349, distance: 295.3
click at [654, 349] on div "Section name(En)   * Kibbeh And [PERSON_NAME] Section name(En) * Section name(A…" at bounding box center [783, 347] width 764 height 208
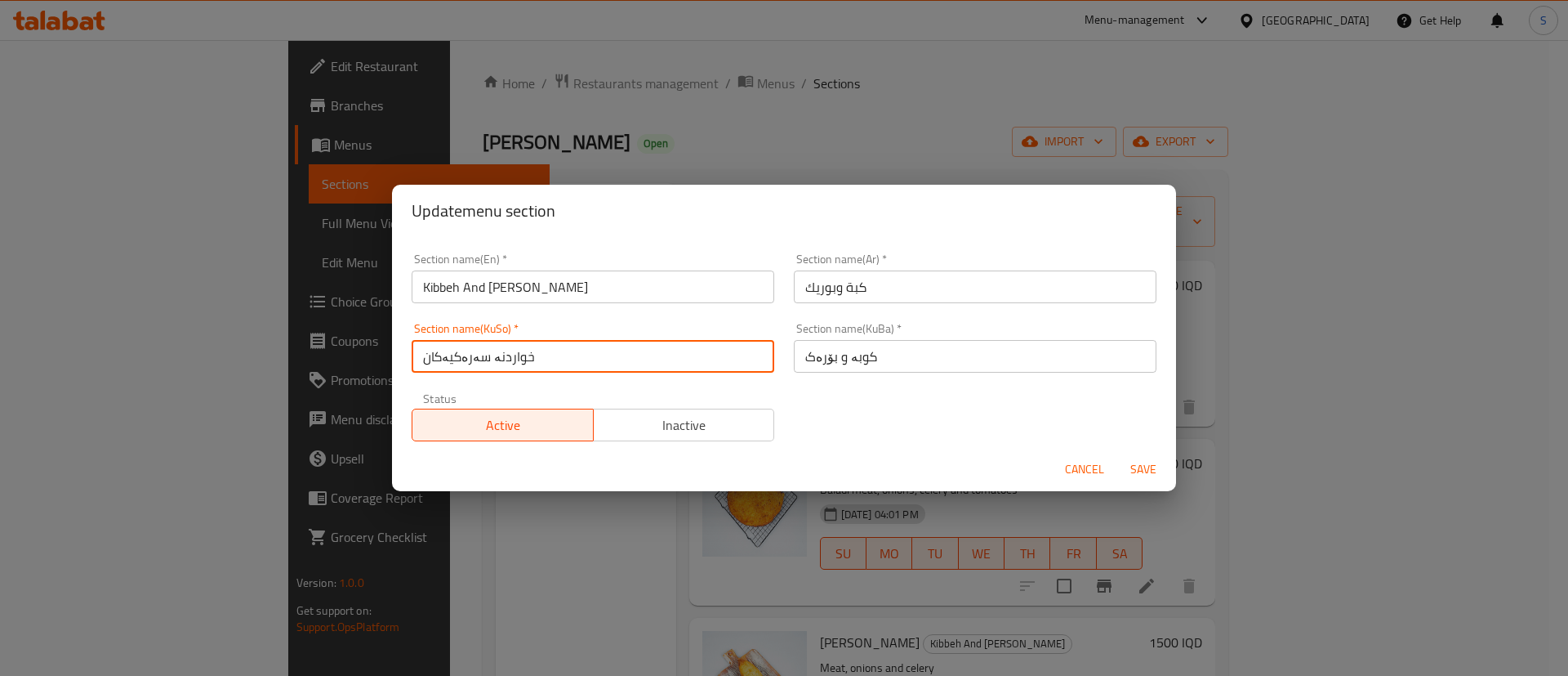
drag, startPoint x: 295, startPoint y: 351, endPoint x: 226, endPoint y: 320, distance: 75.6
click at [226, 320] on div "Update menu section Section name(En)   * Kibbeh And [PERSON_NAME] Section name(…" at bounding box center [784, 338] width 1568 height 676
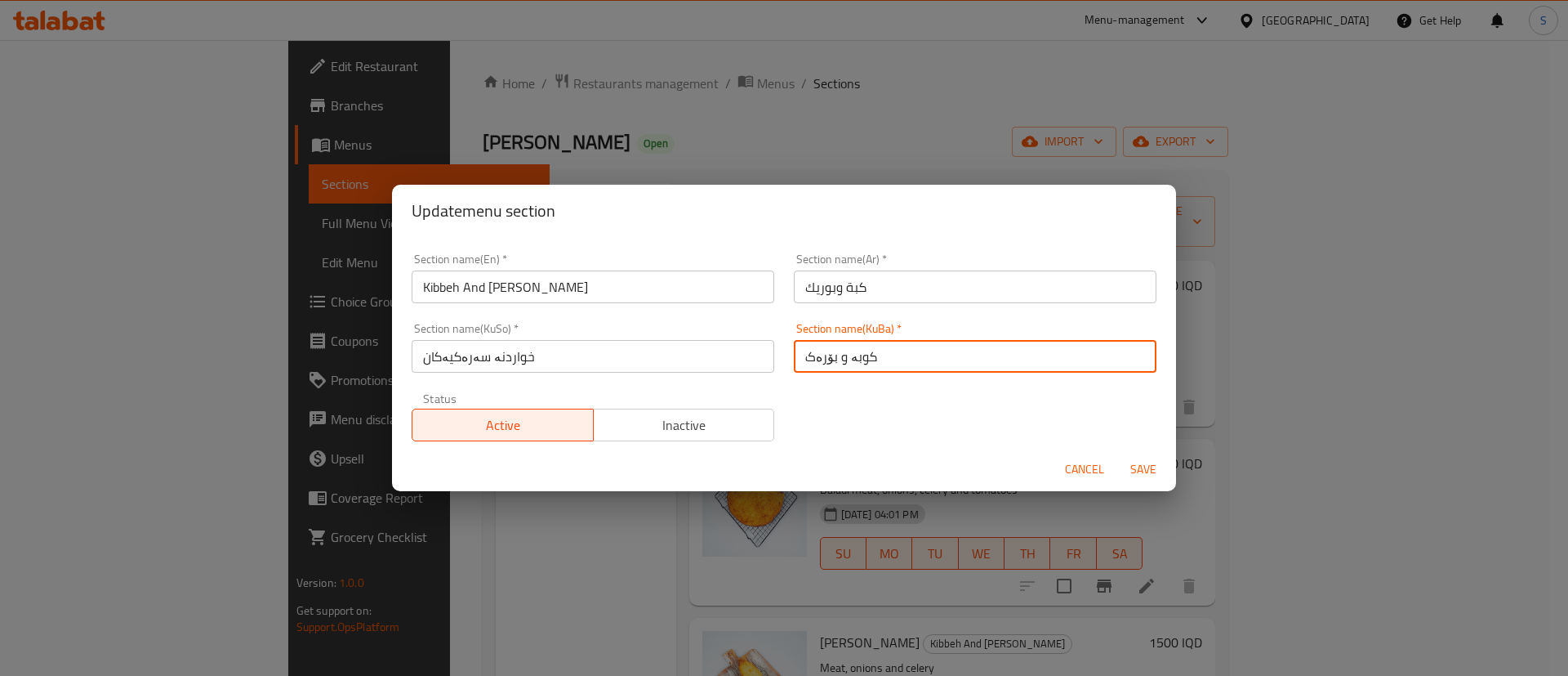
drag, startPoint x: 904, startPoint y: 362, endPoint x: 649, endPoint y: 339, distance: 256.0
click at [649, 339] on div "Section name(En)   * Kibbeh And [PERSON_NAME] Section name(En) * Section name(A…" at bounding box center [783, 347] width 764 height 208
paste input "خواردنە سەرەکیەکان"
type input "خواردنە سەرەکیەکان"
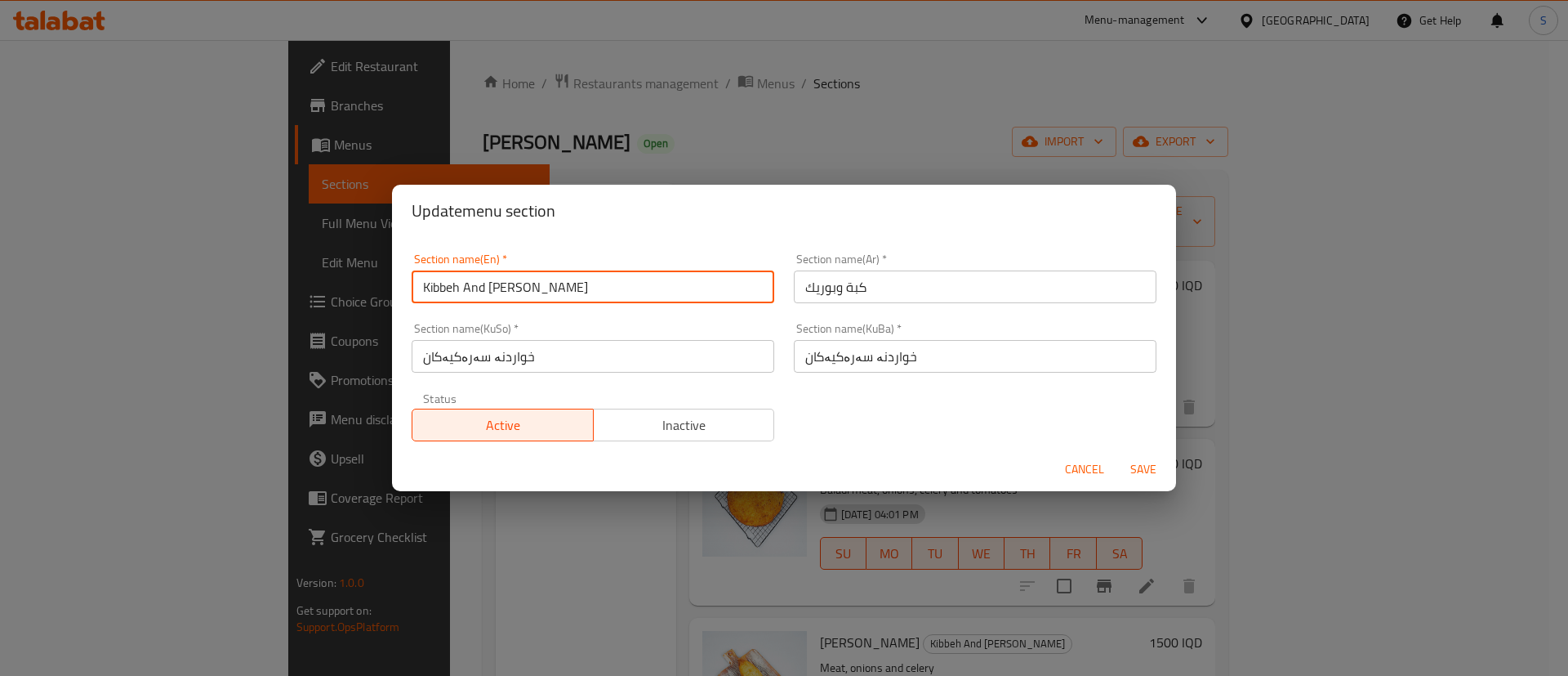
drag, startPoint x: 577, startPoint y: 291, endPoint x: 313, endPoint y: 257, distance: 266.2
click at [313, 257] on div "Update menu section Section name(En)   * Kibbeh And [PERSON_NAME] Section name(…" at bounding box center [784, 338] width 1568 height 676
type input "Main Courses"
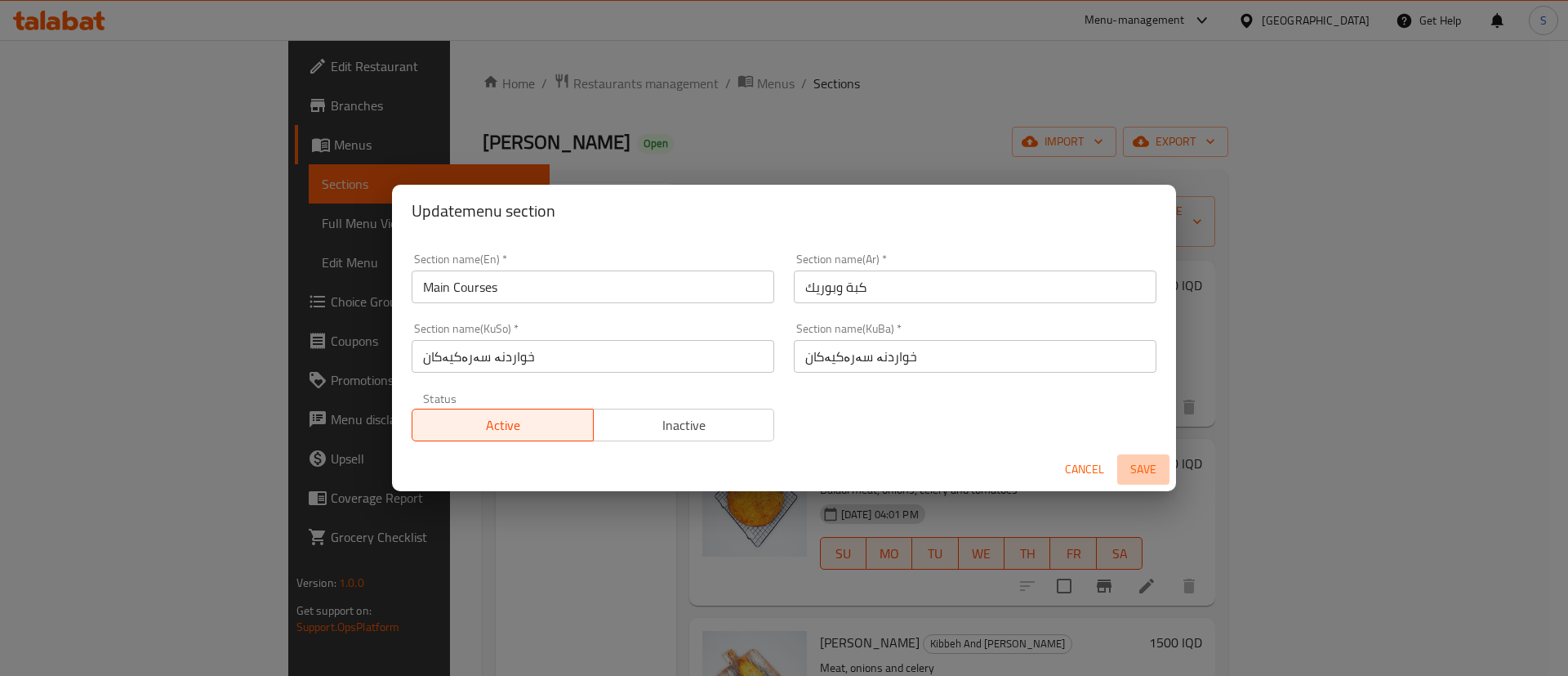
click at [1142, 467] on span "Save" at bounding box center [1143, 469] width 39 height 21
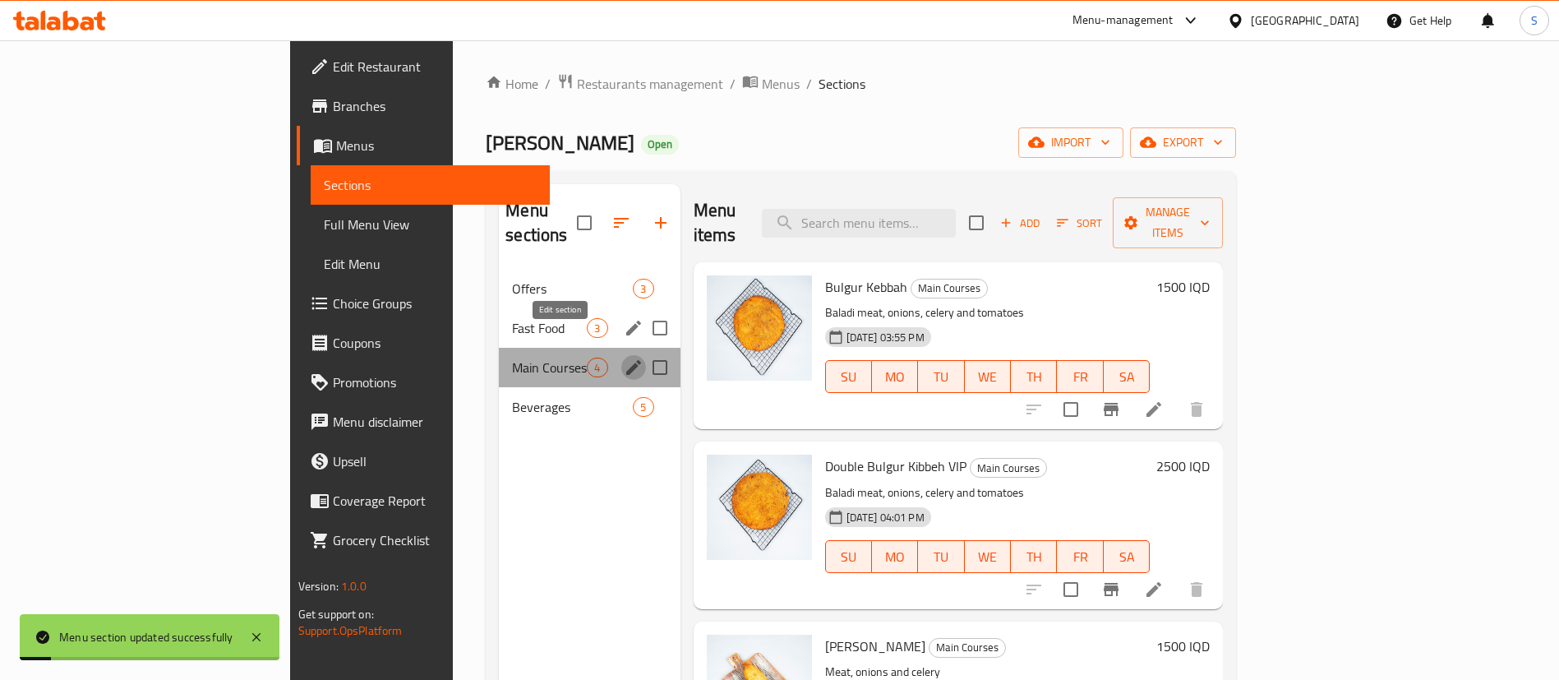
click at [624, 358] on icon "edit" at bounding box center [634, 368] width 20 height 20
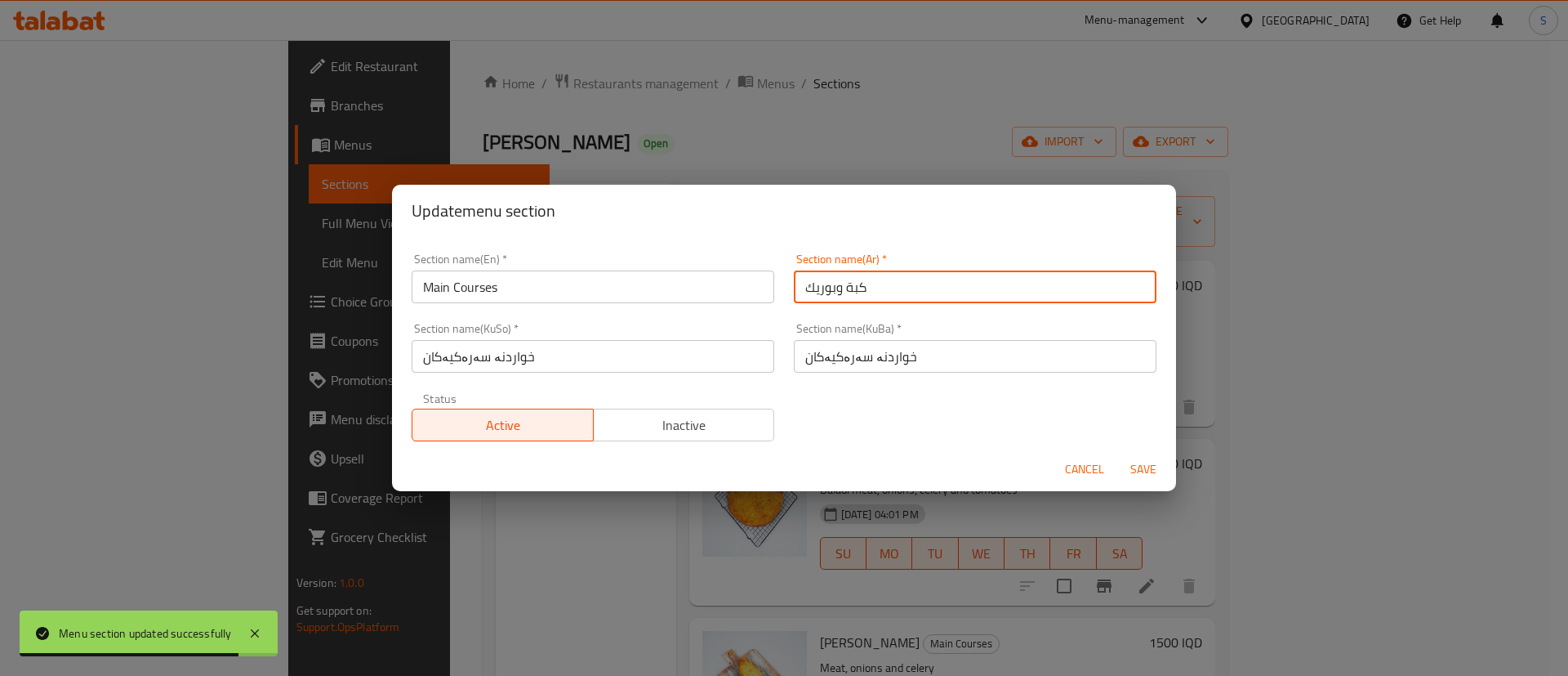
drag, startPoint x: 944, startPoint y: 295, endPoint x: 706, endPoint y: 299, distance: 238.0
click at [706, 299] on div "Section name(En)   * Main Courses Section name(En) * Section name(Ar)   * كبة و…" at bounding box center [783, 347] width 764 height 208
paste input "الطبق الرئيسي"
type input "الطبق الرئيسي"
click at [1141, 463] on span "Save" at bounding box center [1143, 469] width 39 height 21
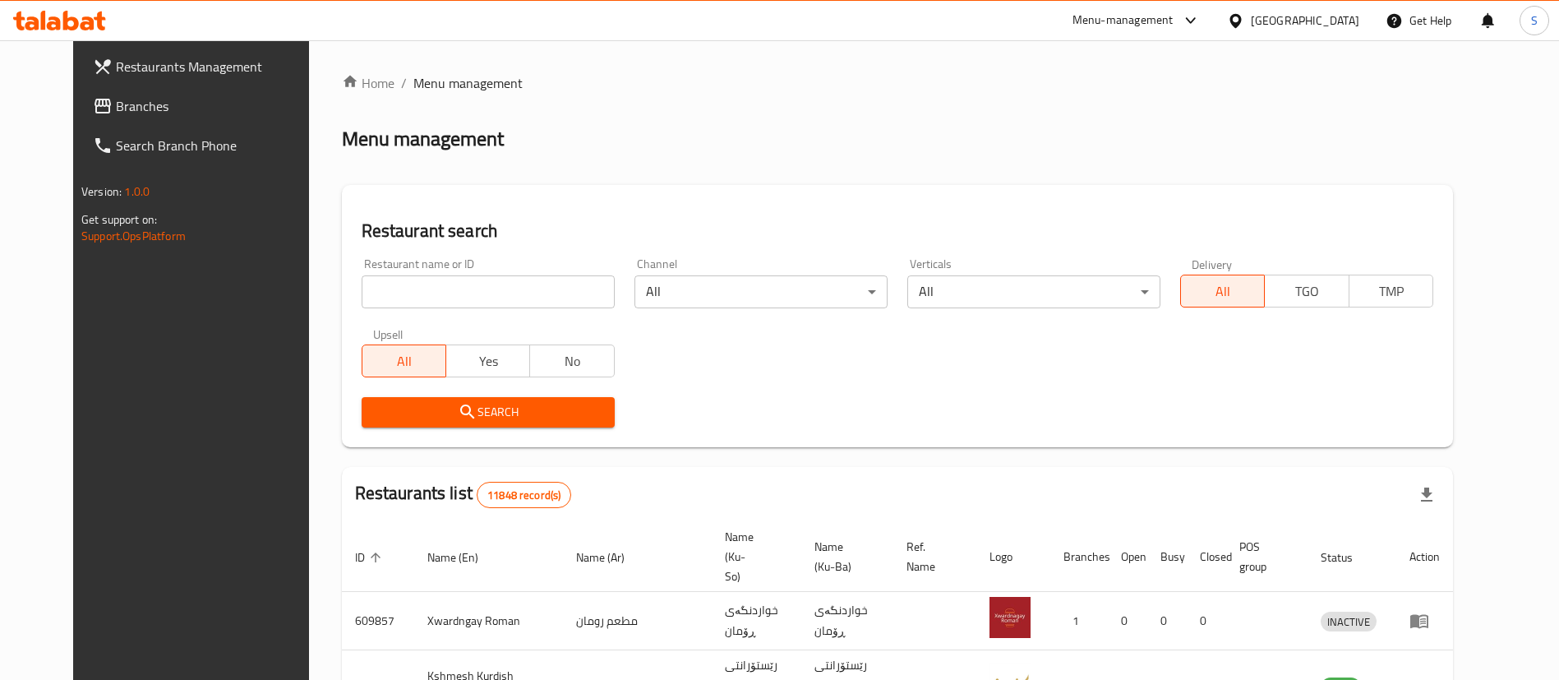
click at [479, 289] on input "search" at bounding box center [488, 291] width 253 height 33
type input "cake house"
click button "Search" at bounding box center [488, 412] width 253 height 30
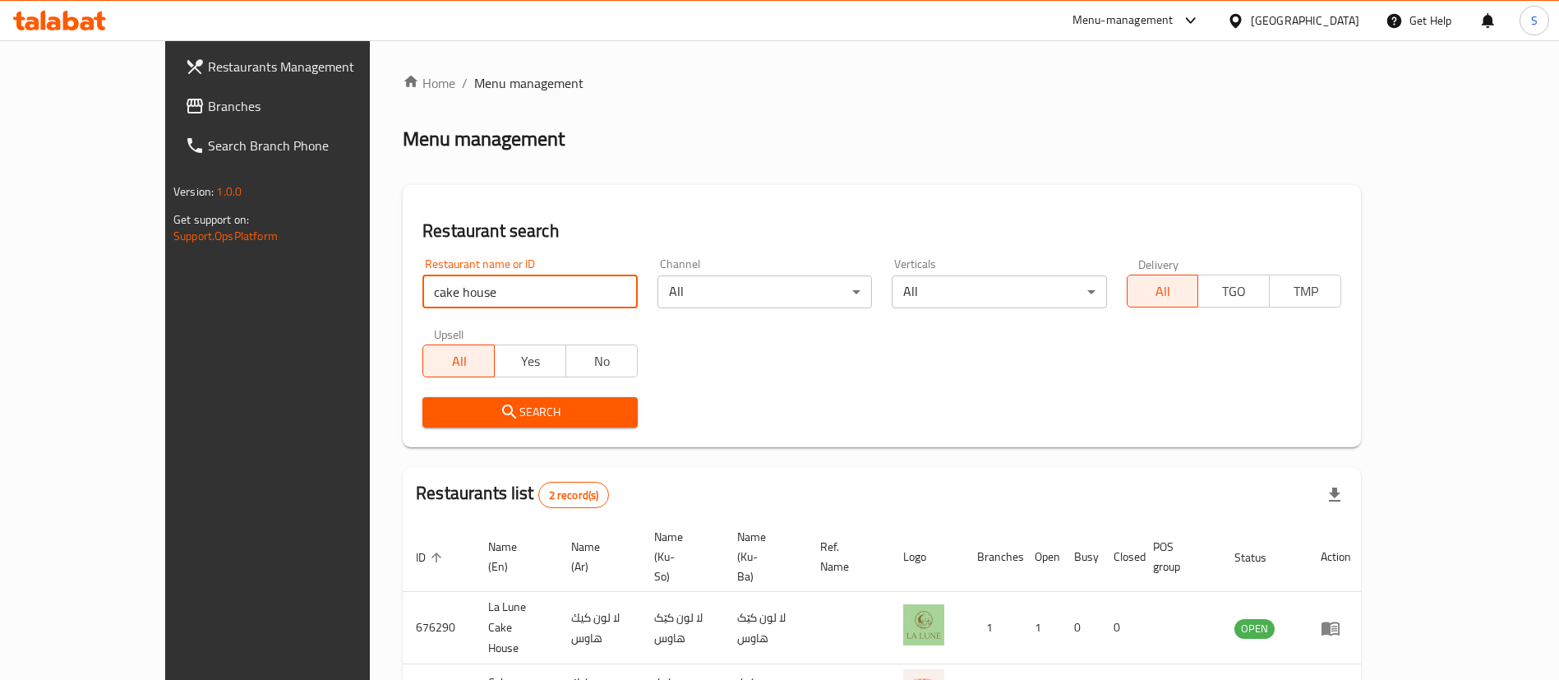
scroll to position [80, 0]
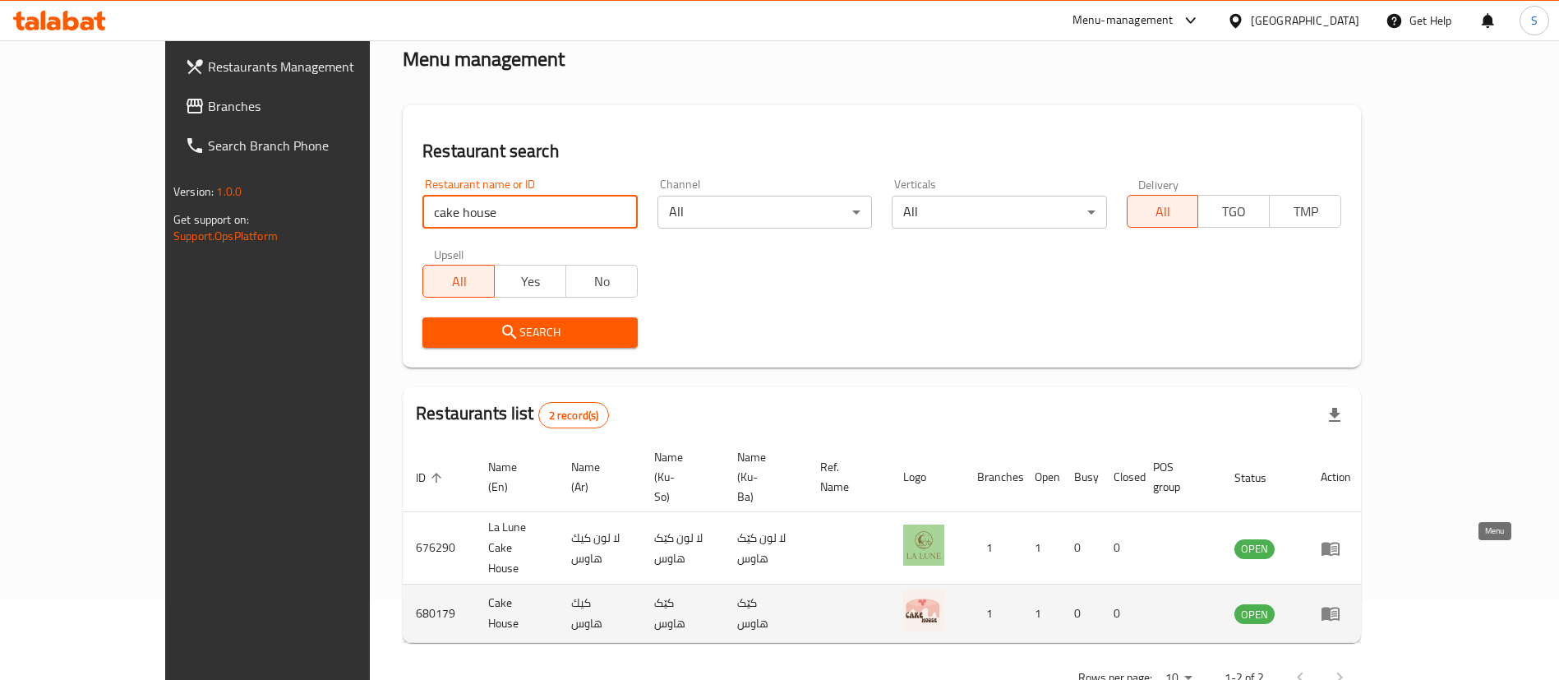
click at [1341, 603] on icon "enhanced table" at bounding box center [1331, 613] width 20 height 20
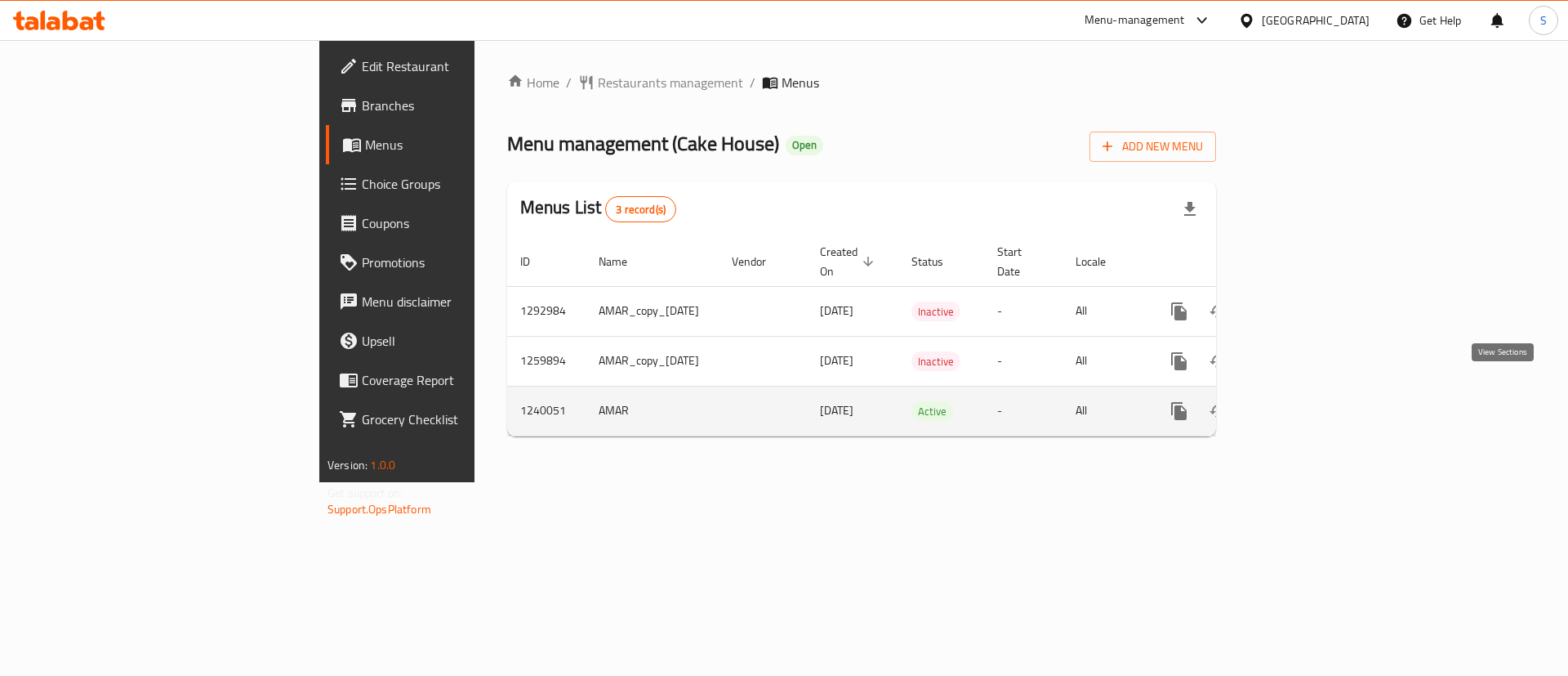
click at [1307, 402] on icon "enhanced table" at bounding box center [1297, 412] width 20 height 20
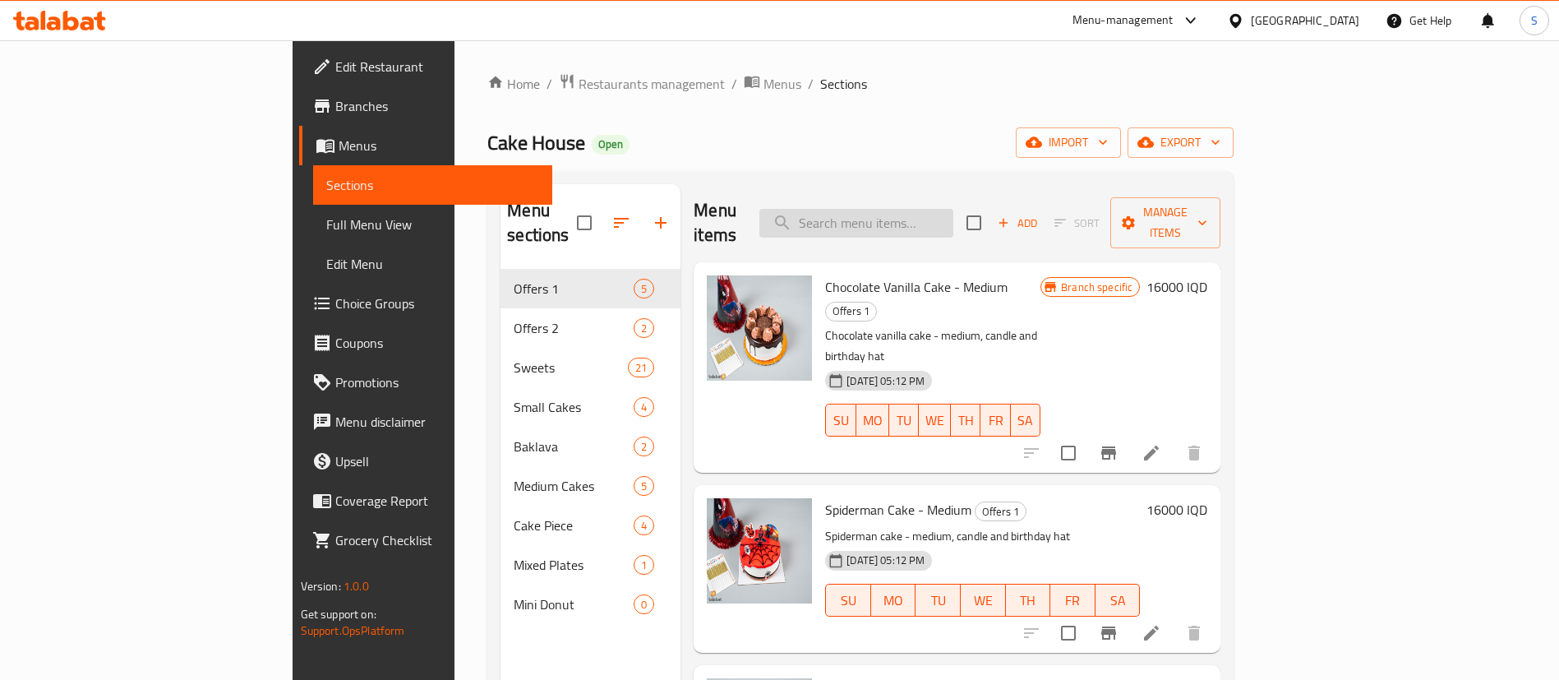
click at [953, 209] on input "search" at bounding box center [856, 223] width 194 height 29
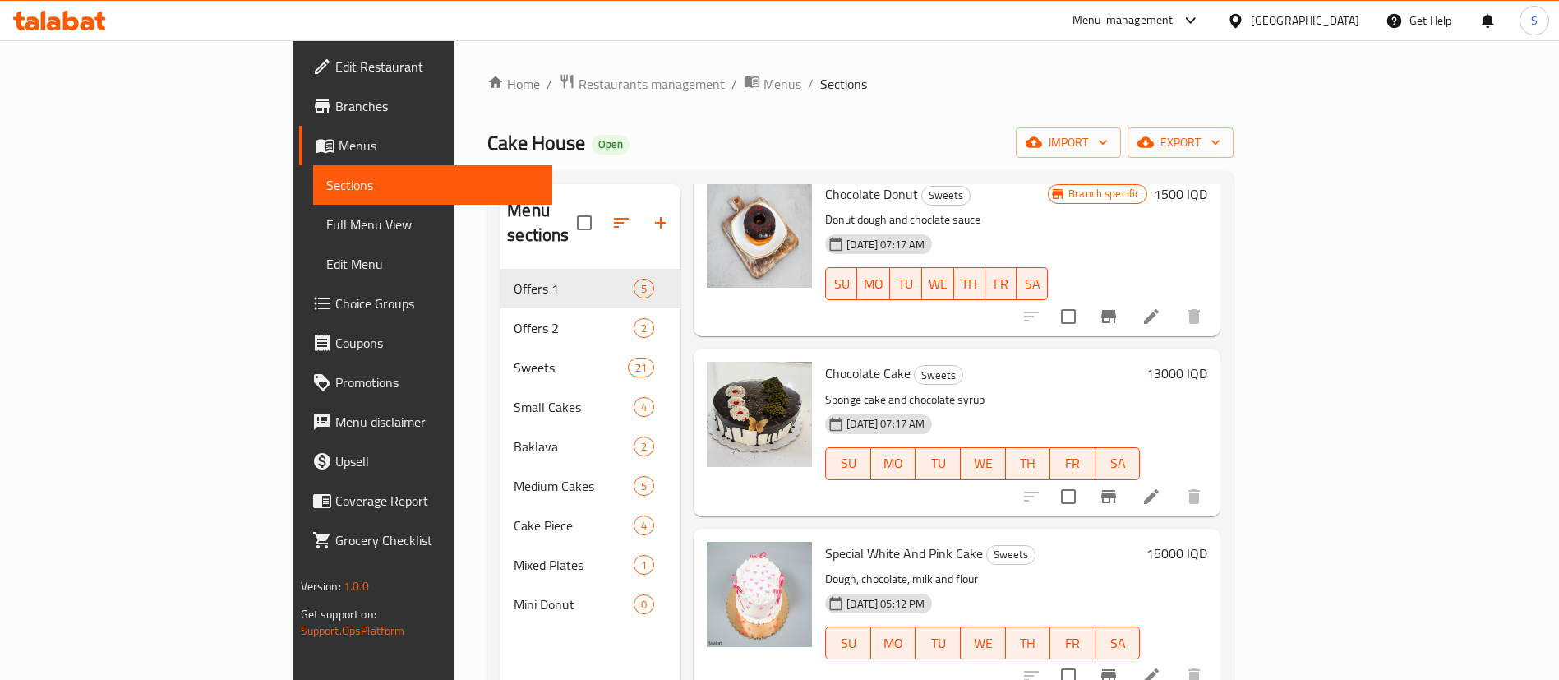
scroll to position [878, 0]
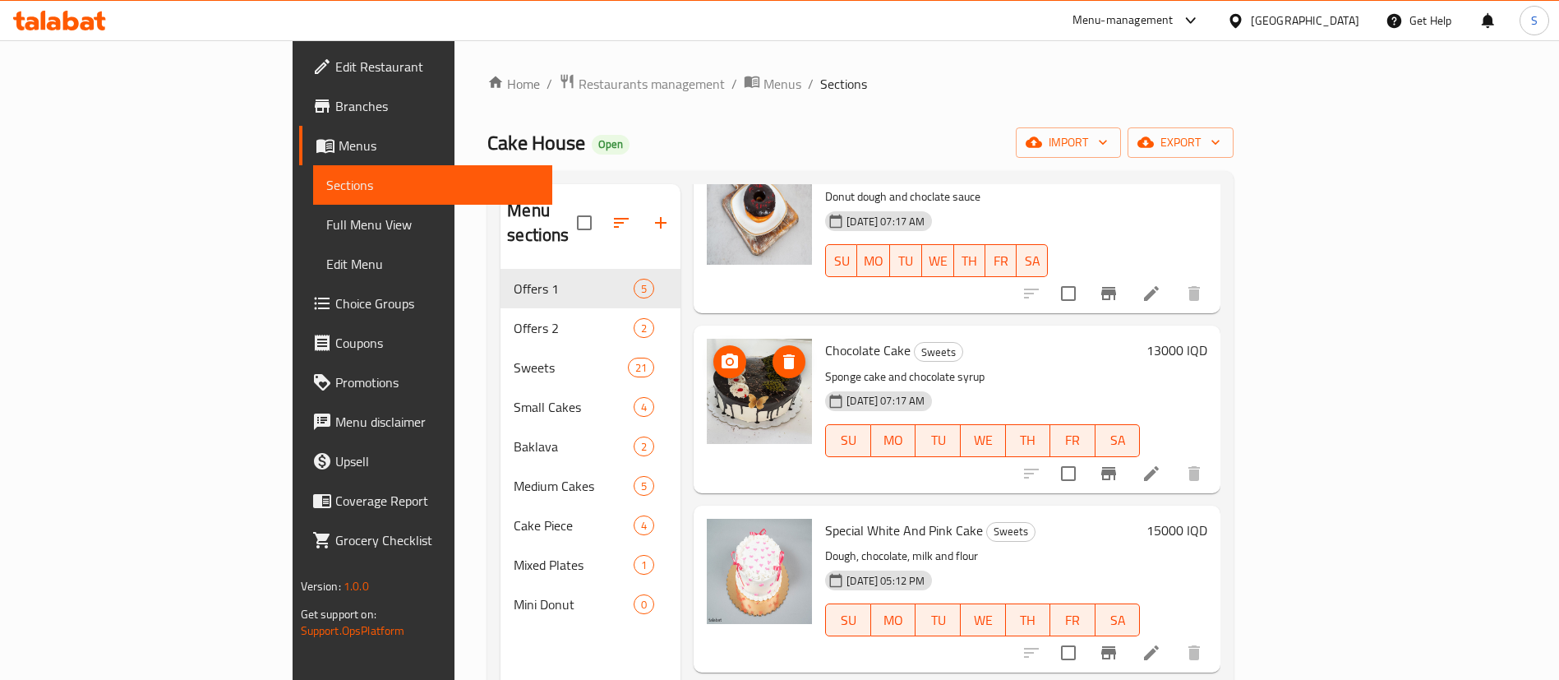
type input "choc"
